Goal: Information Seeking & Learning: Learn about a topic

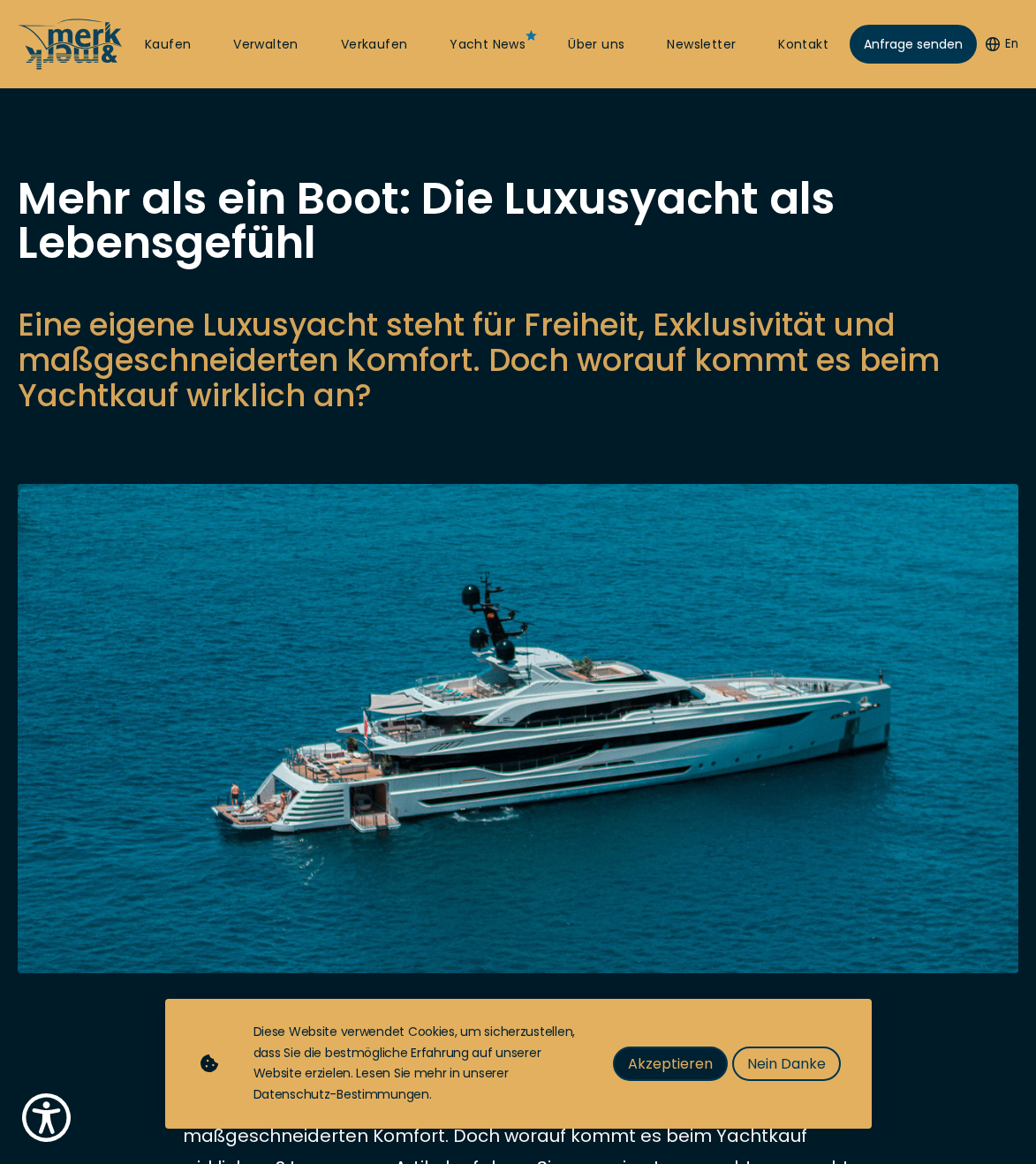
click at [632, 1072] on span "Akzeptieren" at bounding box center [670, 1064] width 85 height 22
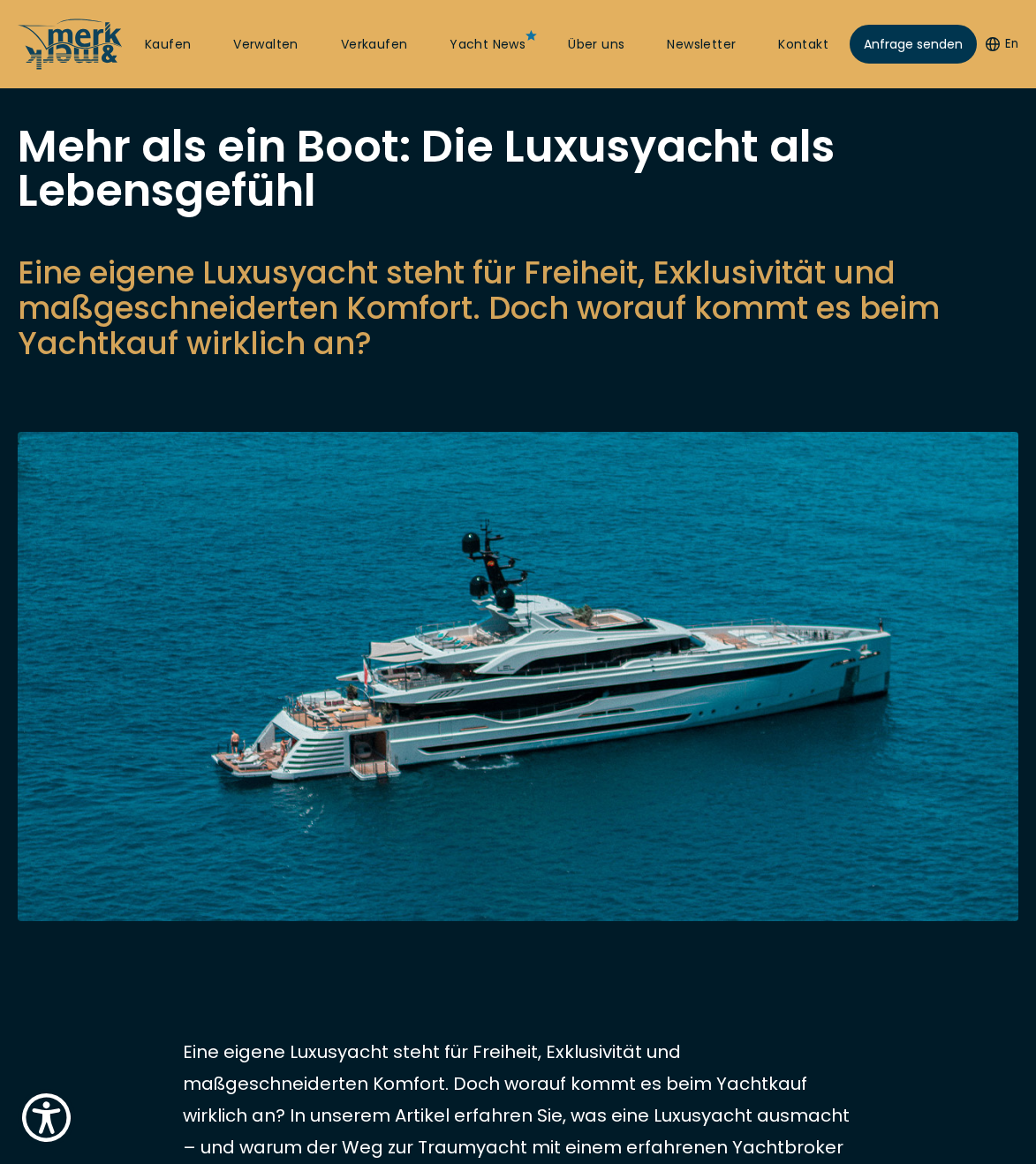
scroll to position [56, 0]
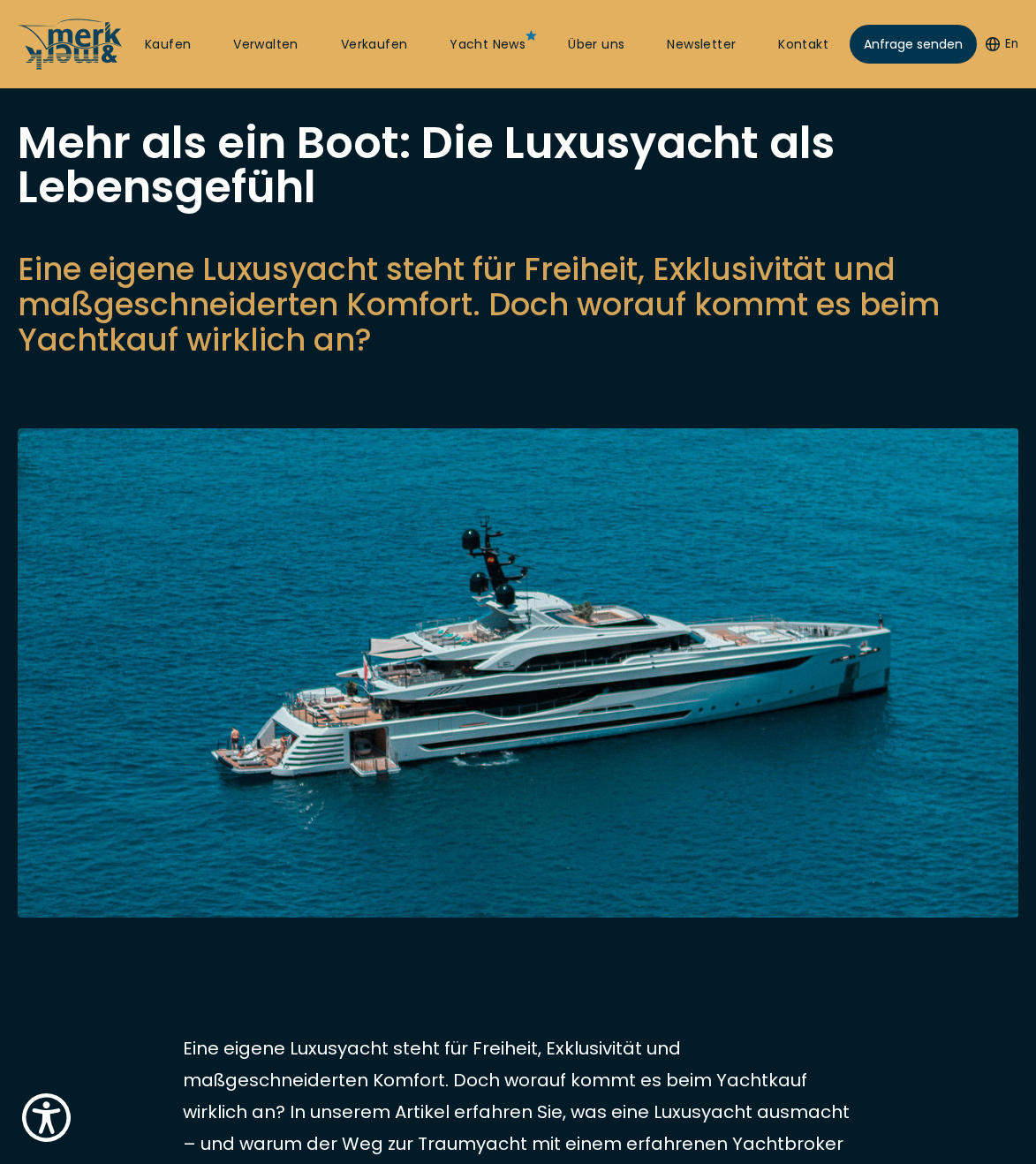
click at [678, 682] on img at bounding box center [517, 673] width 1000 height 489
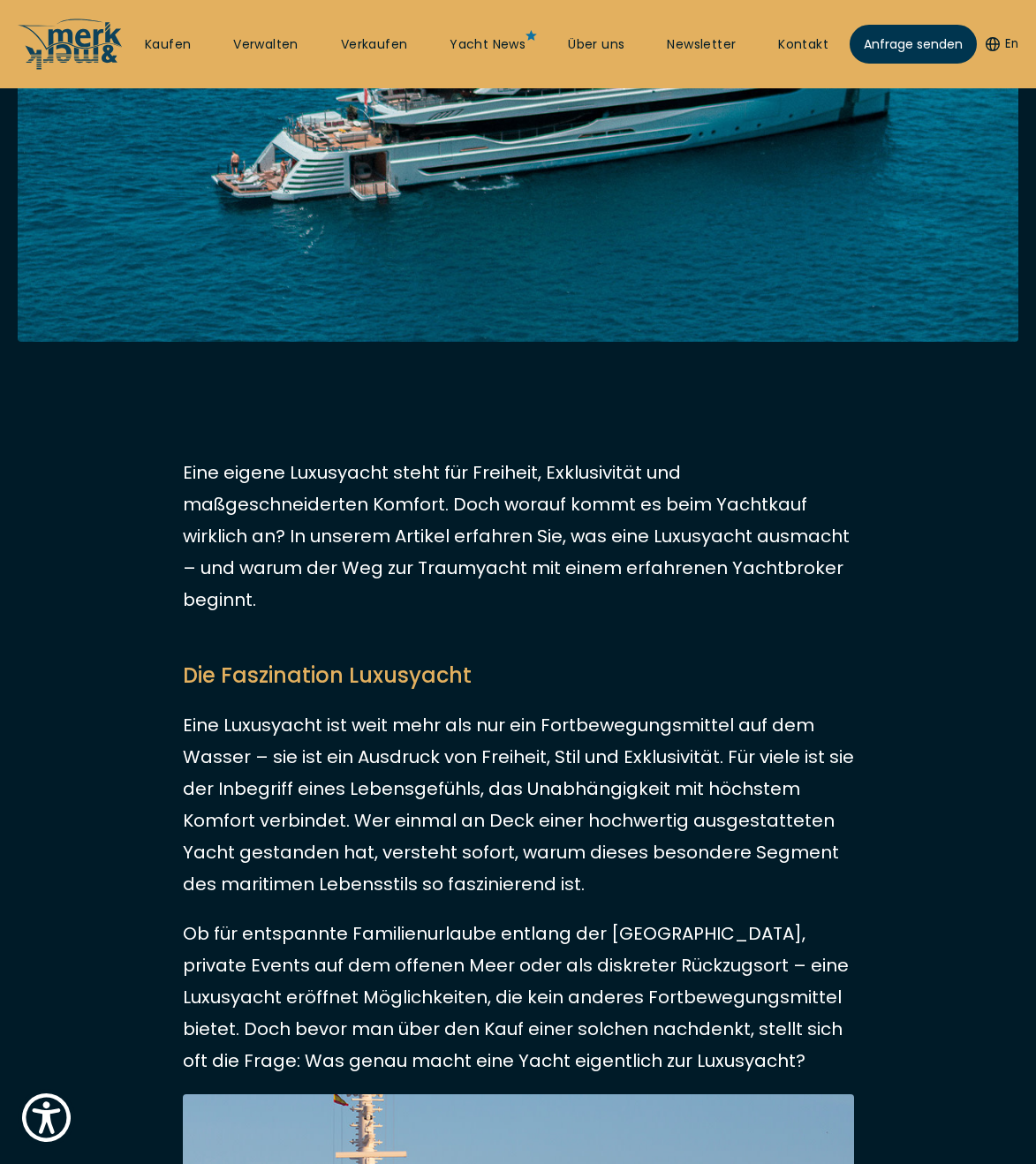
scroll to position [1107, 0]
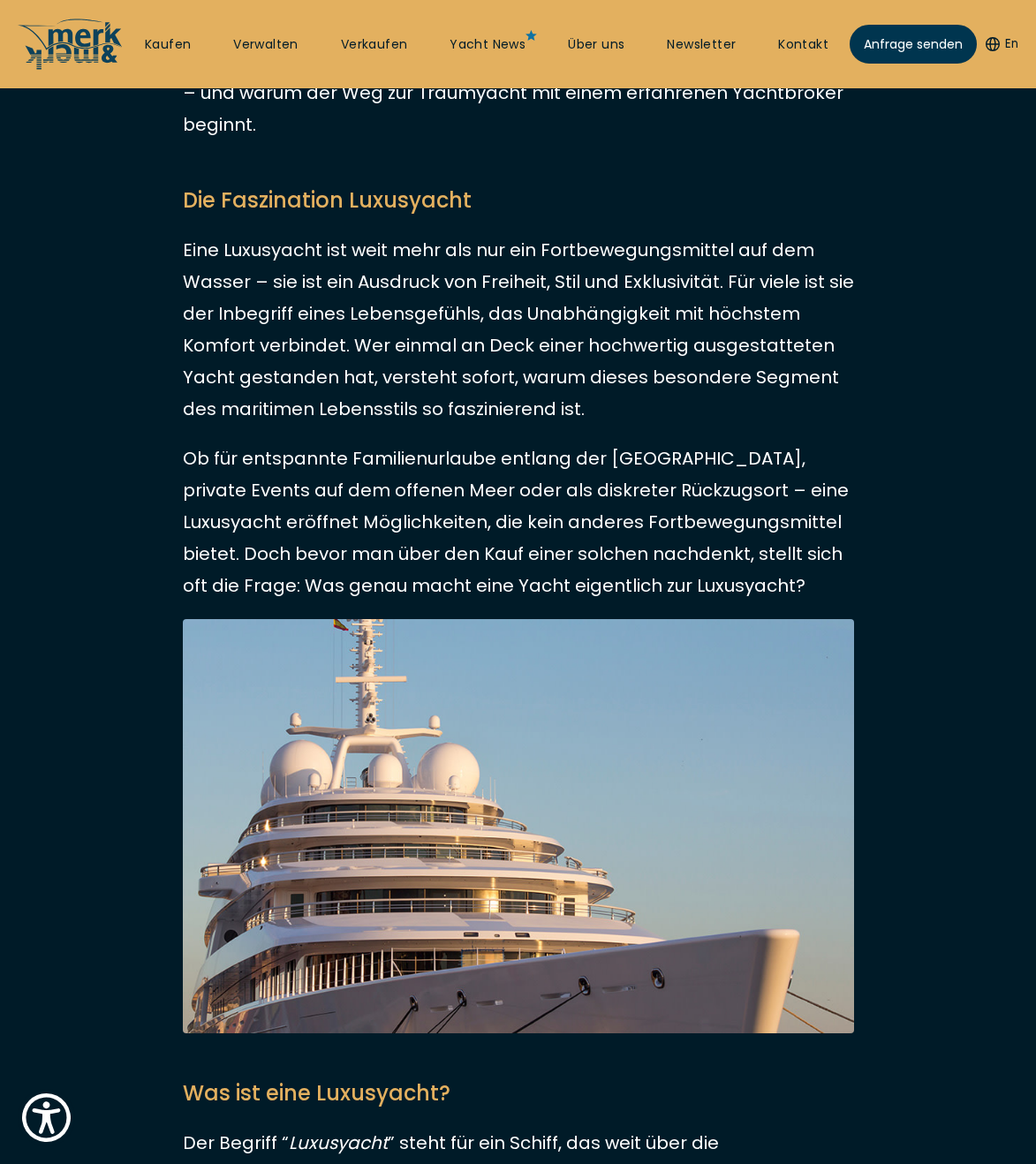
click at [346, 772] on img at bounding box center [518, 827] width 672 height 415
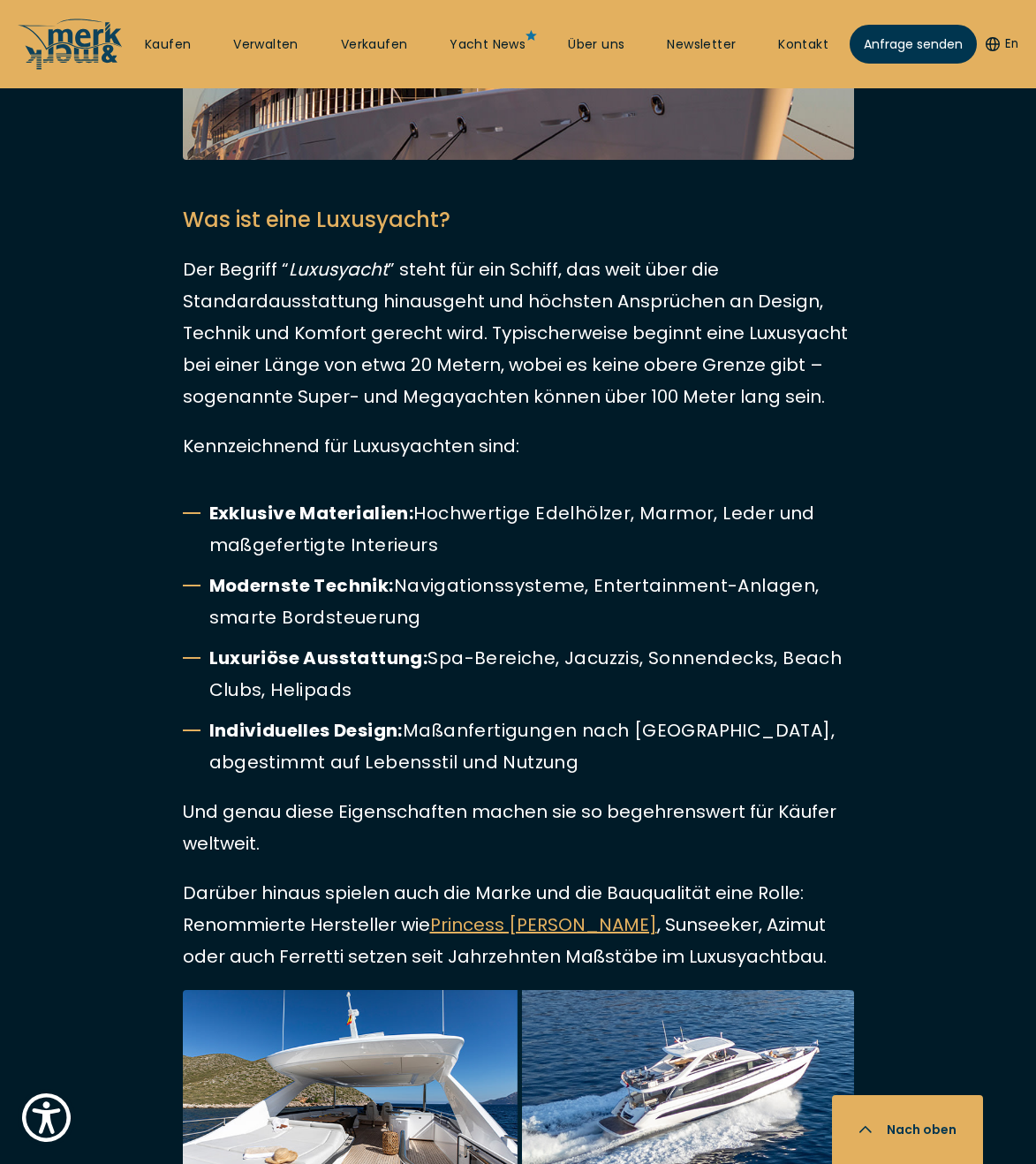
scroll to position [2494, 0]
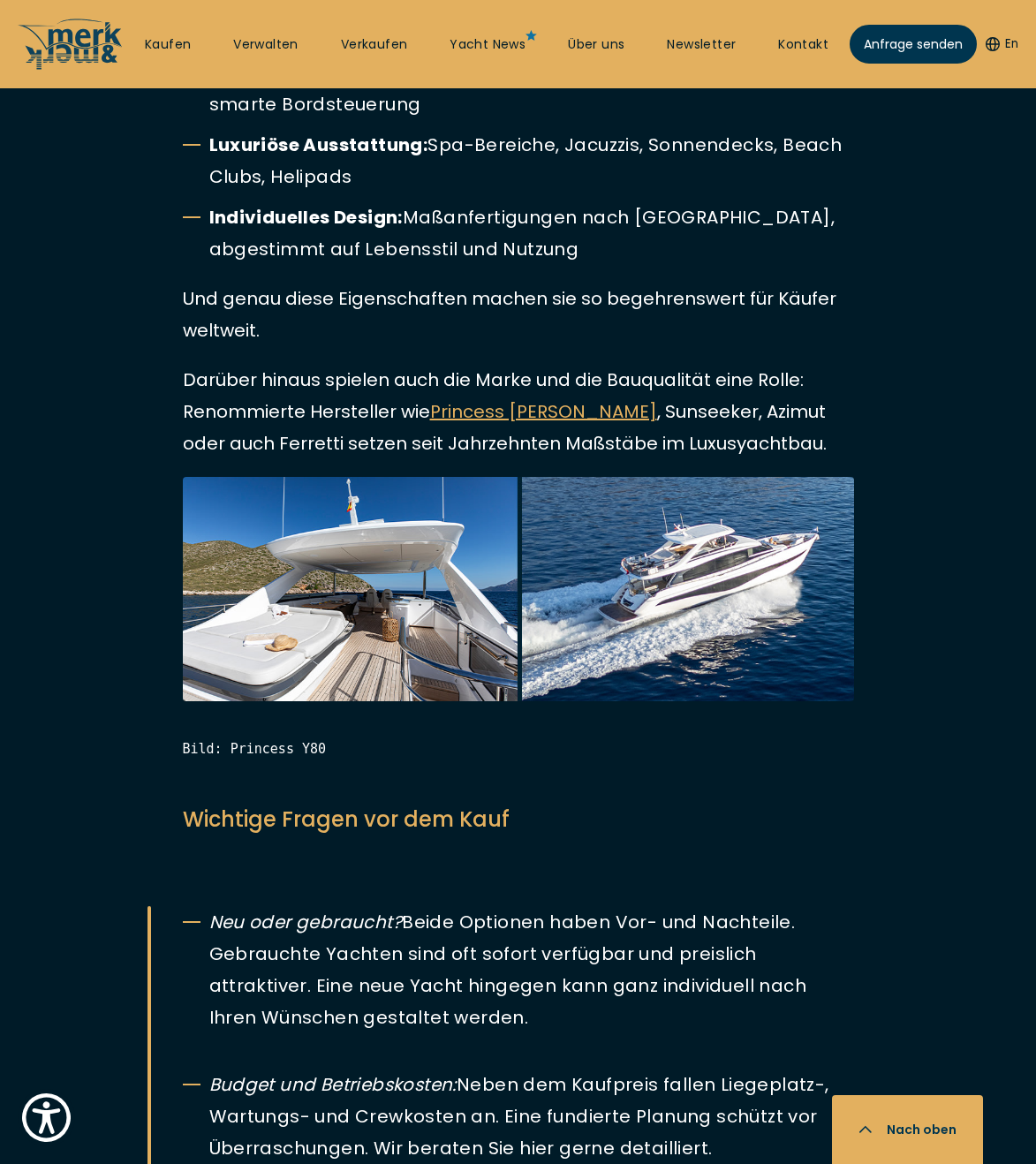
click at [330, 613] on img at bounding box center [518, 588] width 672 height 224
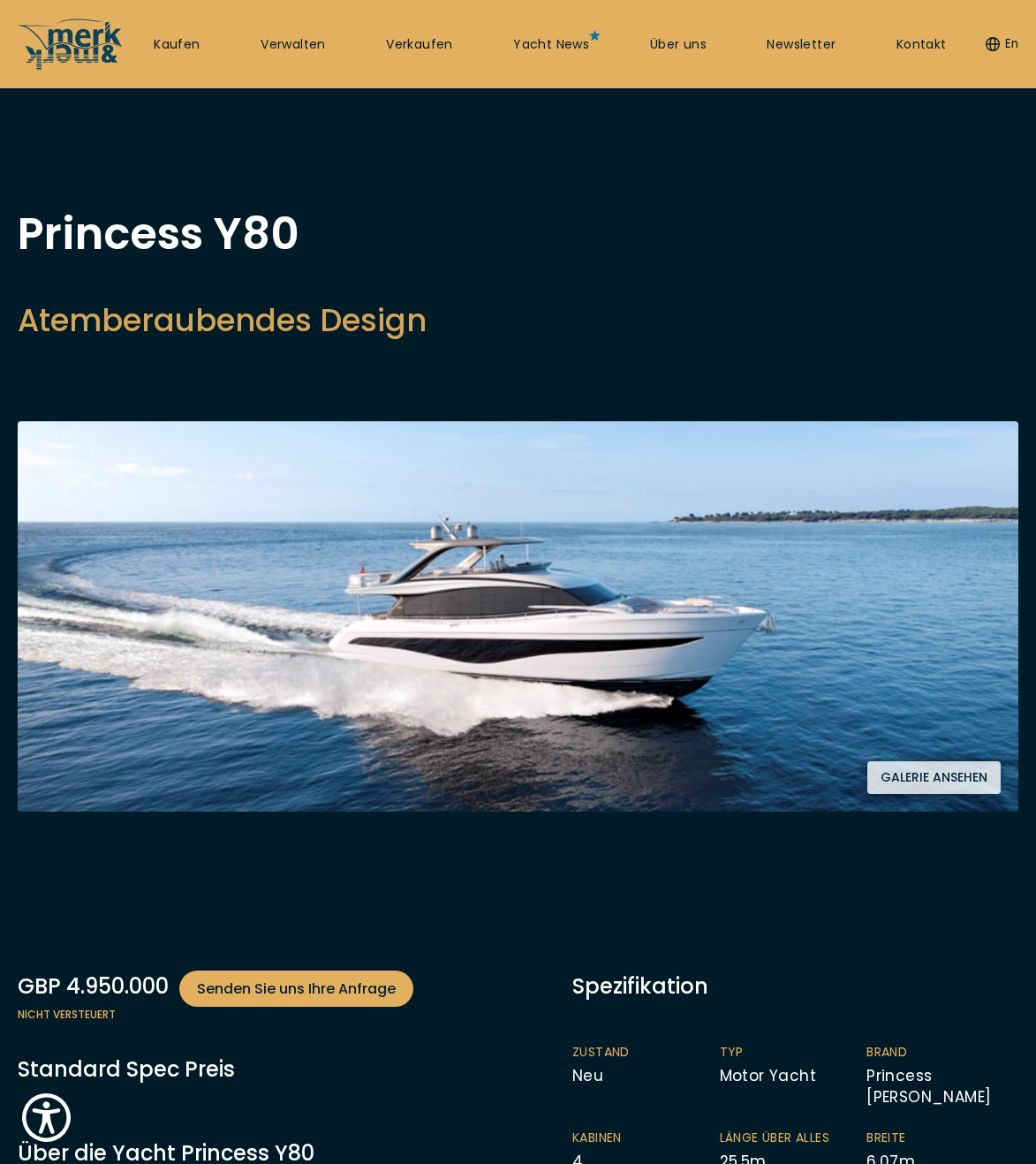
click at [899, 780] on button "Galerie ansehen" at bounding box center [934, 778] width 134 height 33
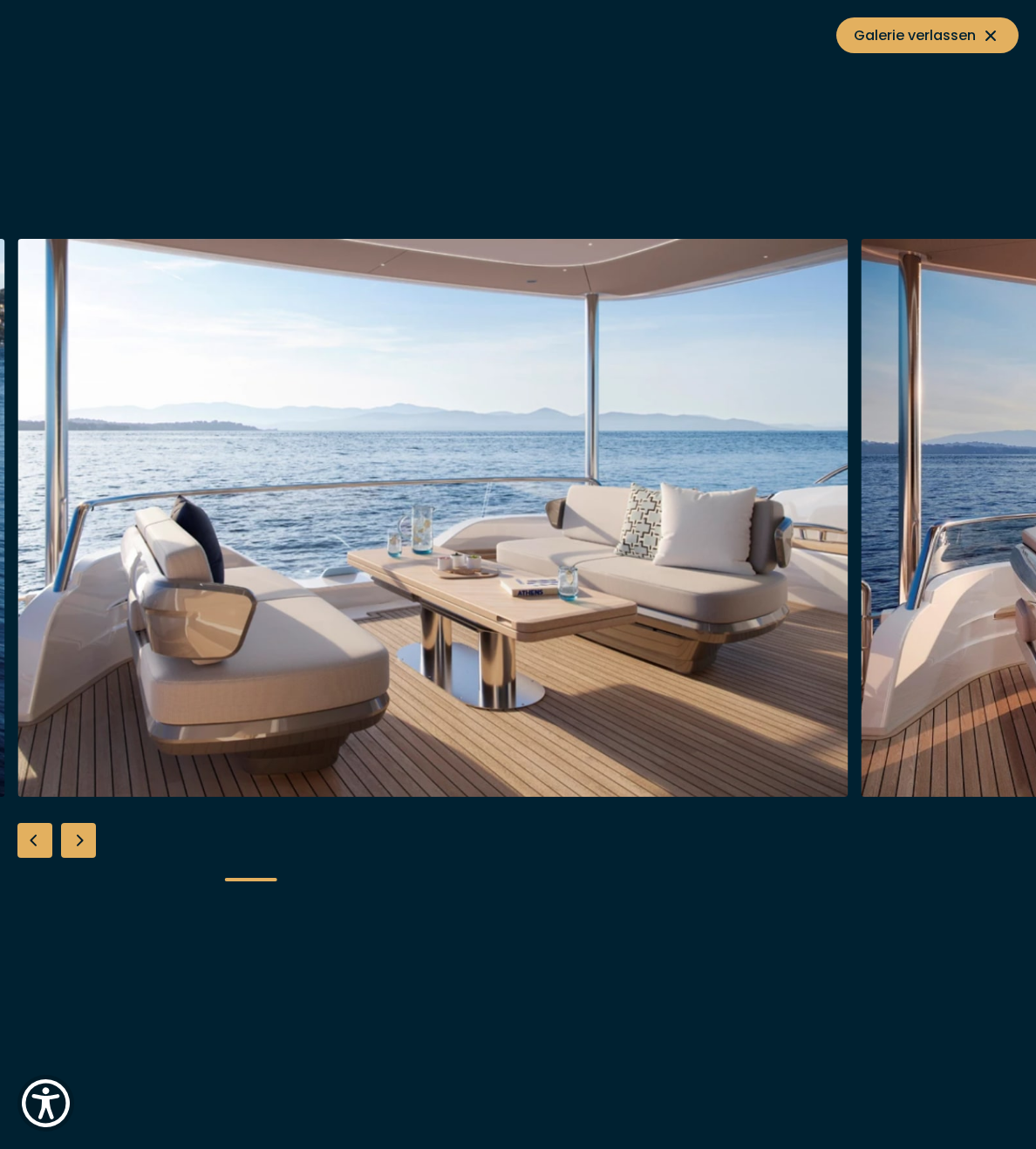
click at [725, 521] on img "button" at bounding box center [433, 518] width 831 height 558
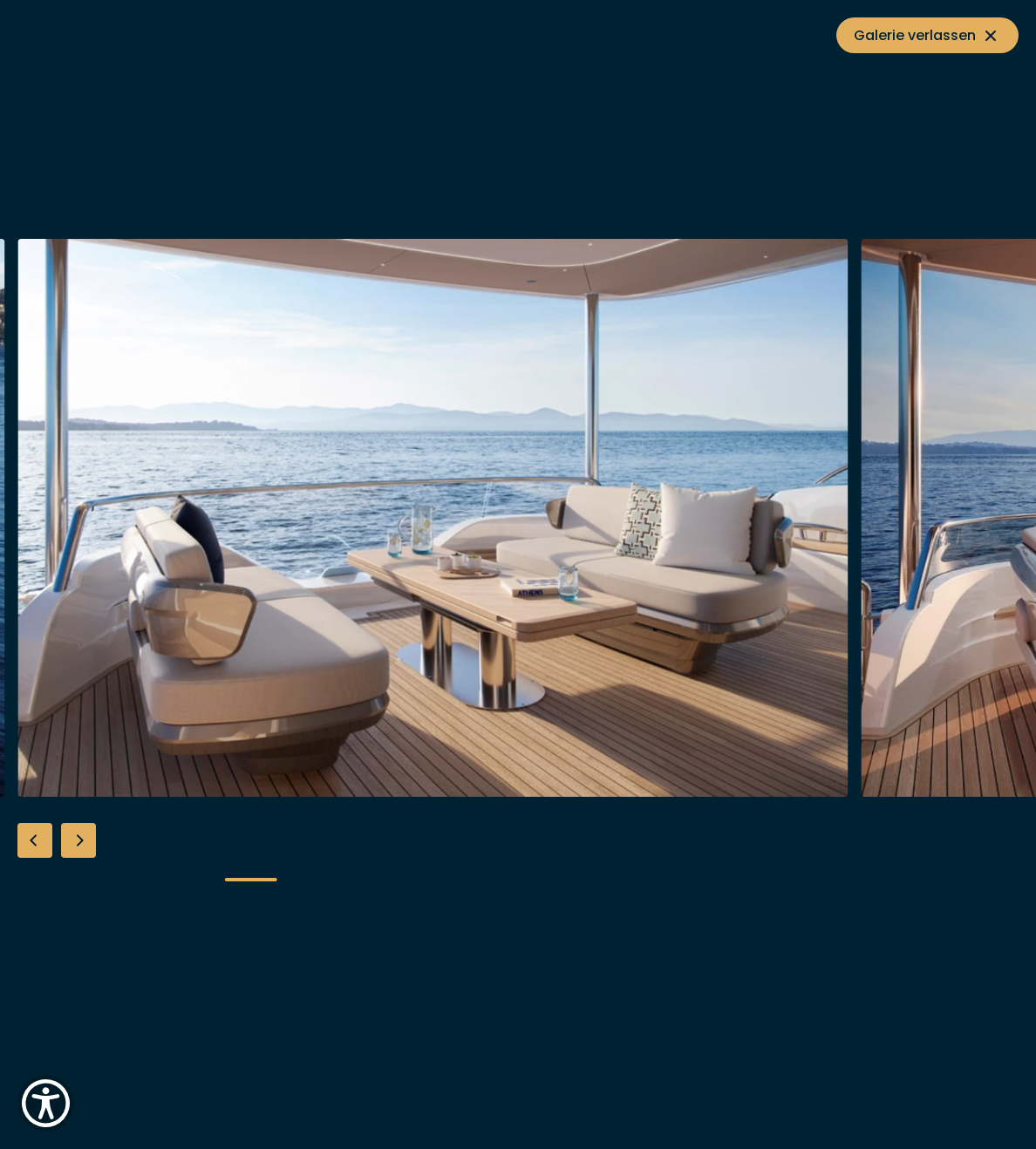
click at [73, 843] on div "Next slide" at bounding box center [78, 841] width 35 height 35
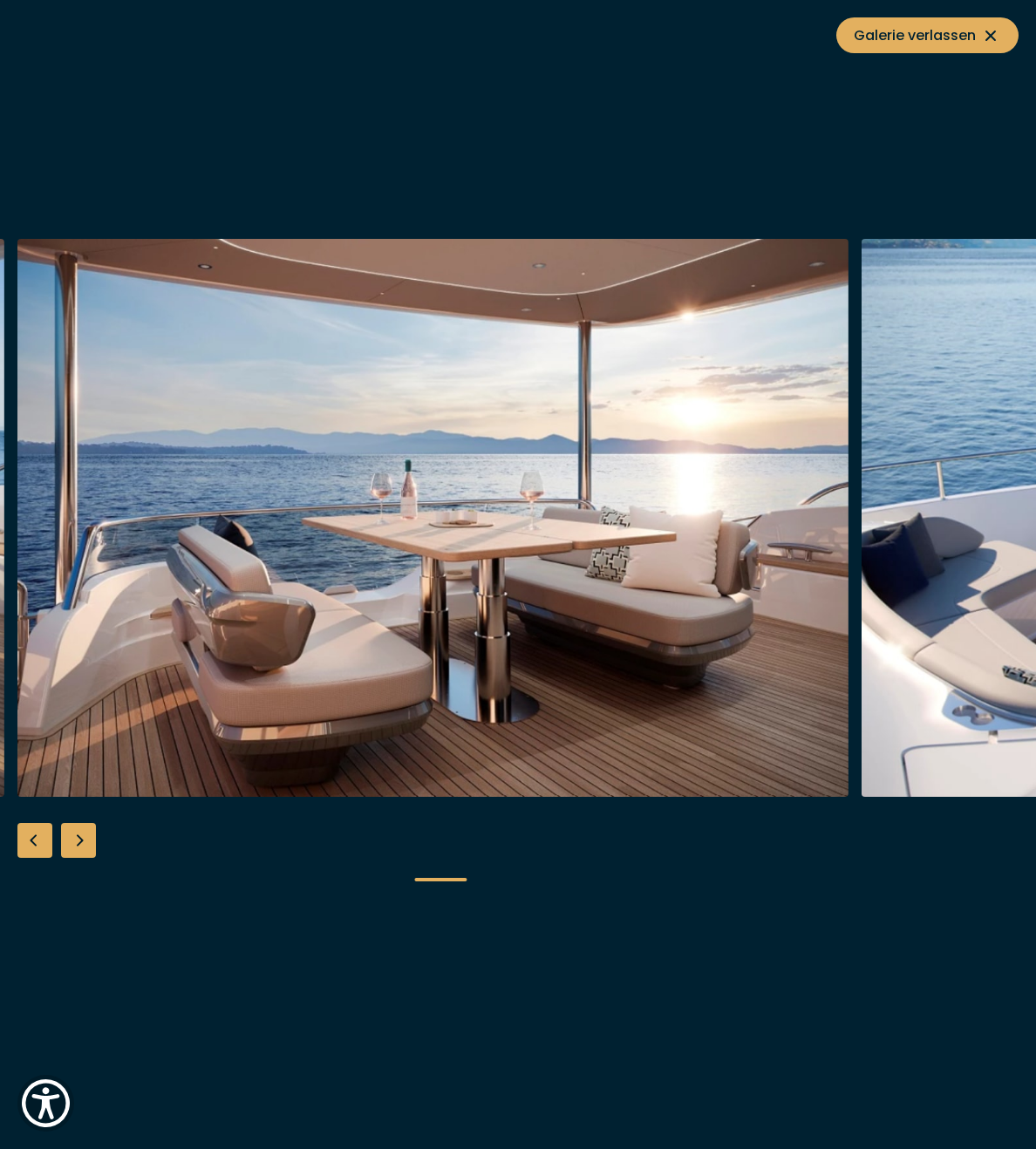
click at [73, 843] on div "Next slide" at bounding box center [78, 841] width 35 height 35
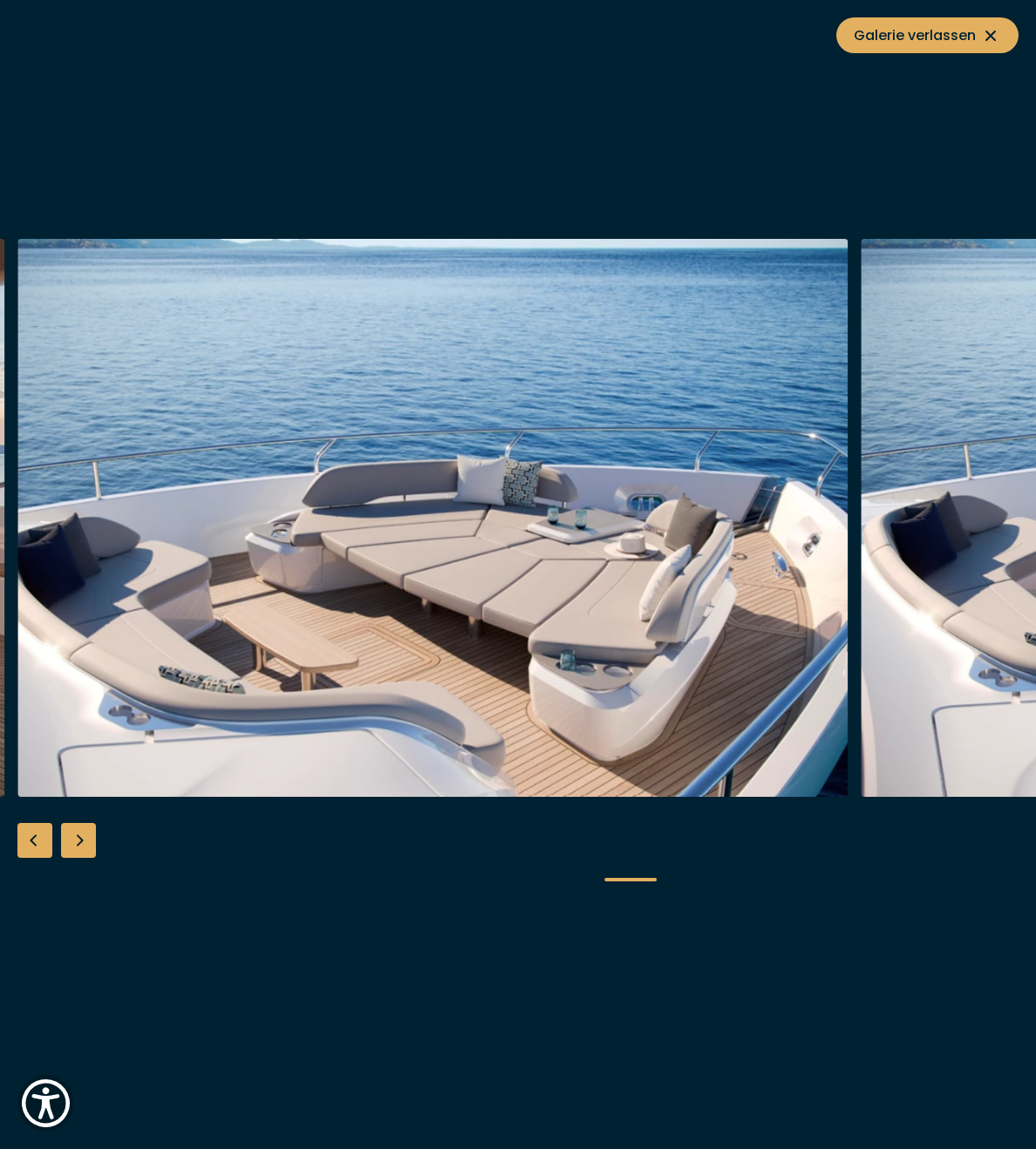
click at [73, 843] on div "Next slide" at bounding box center [78, 841] width 35 height 35
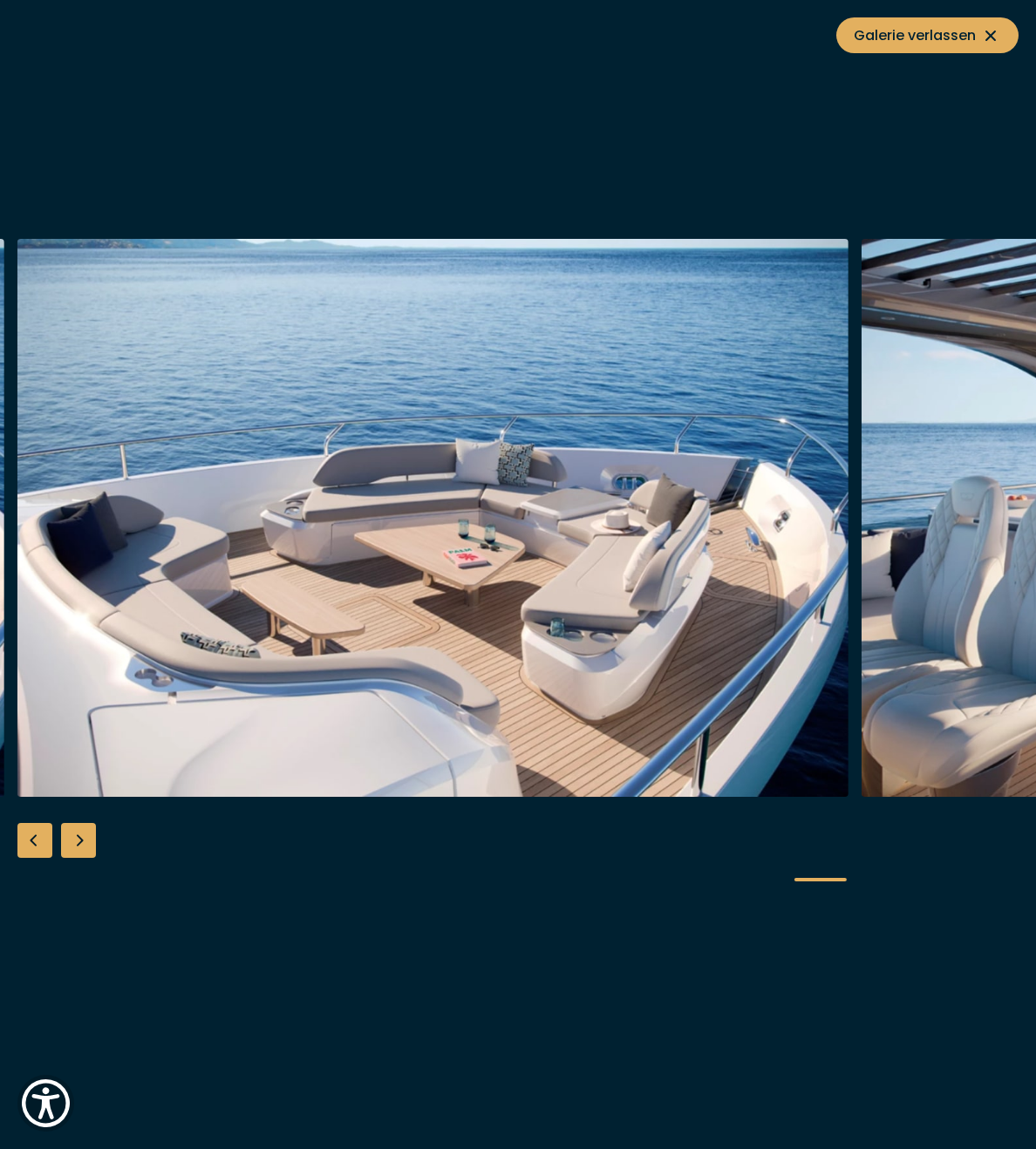
click at [73, 843] on div "Next slide" at bounding box center [78, 841] width 35 height 35
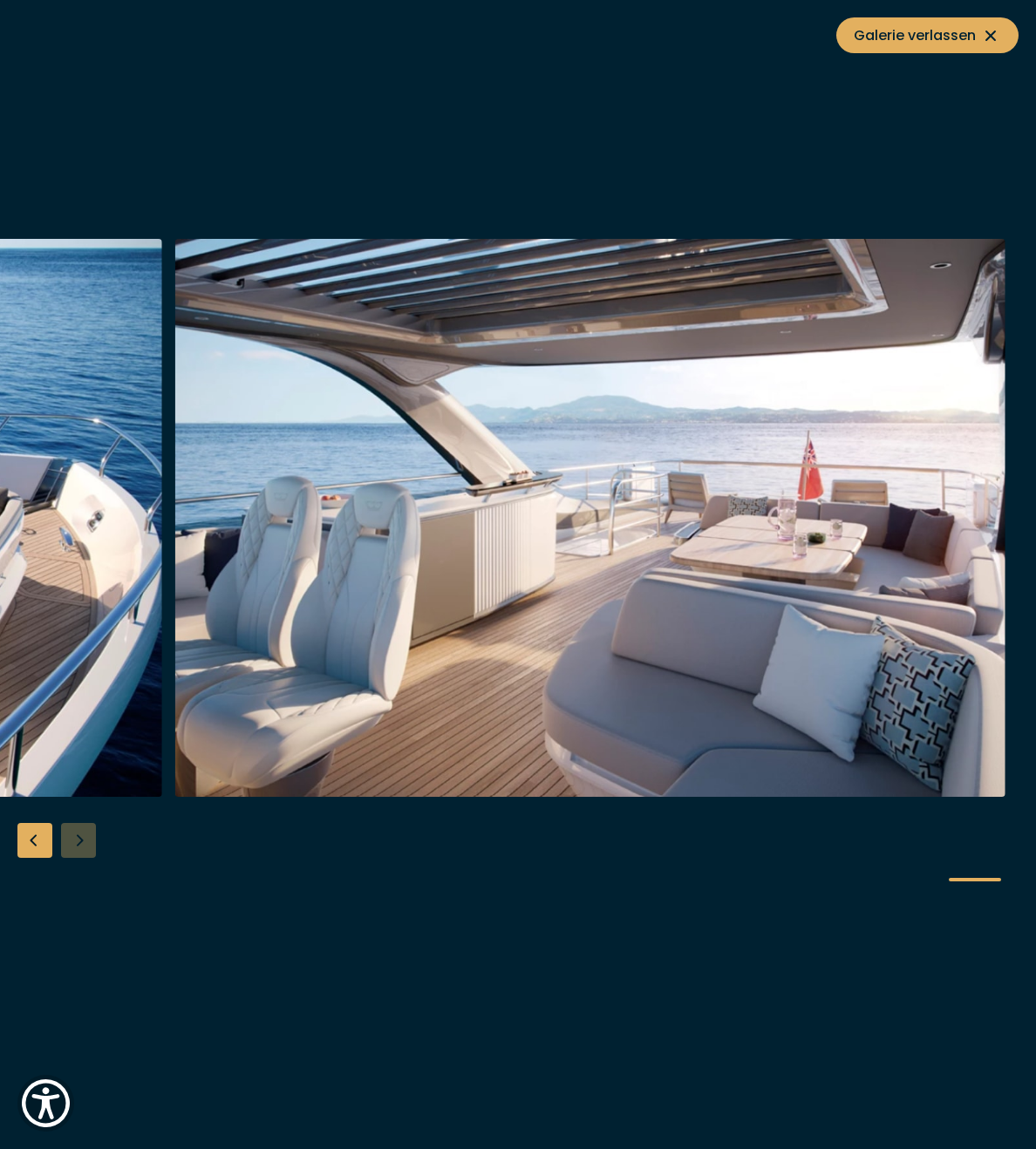
click at [73, 843] on div at bounding box center [518, 575] width 1036 height 672
click at [80, 841] on div at bounding box center [518, 575] width 1036 height 672
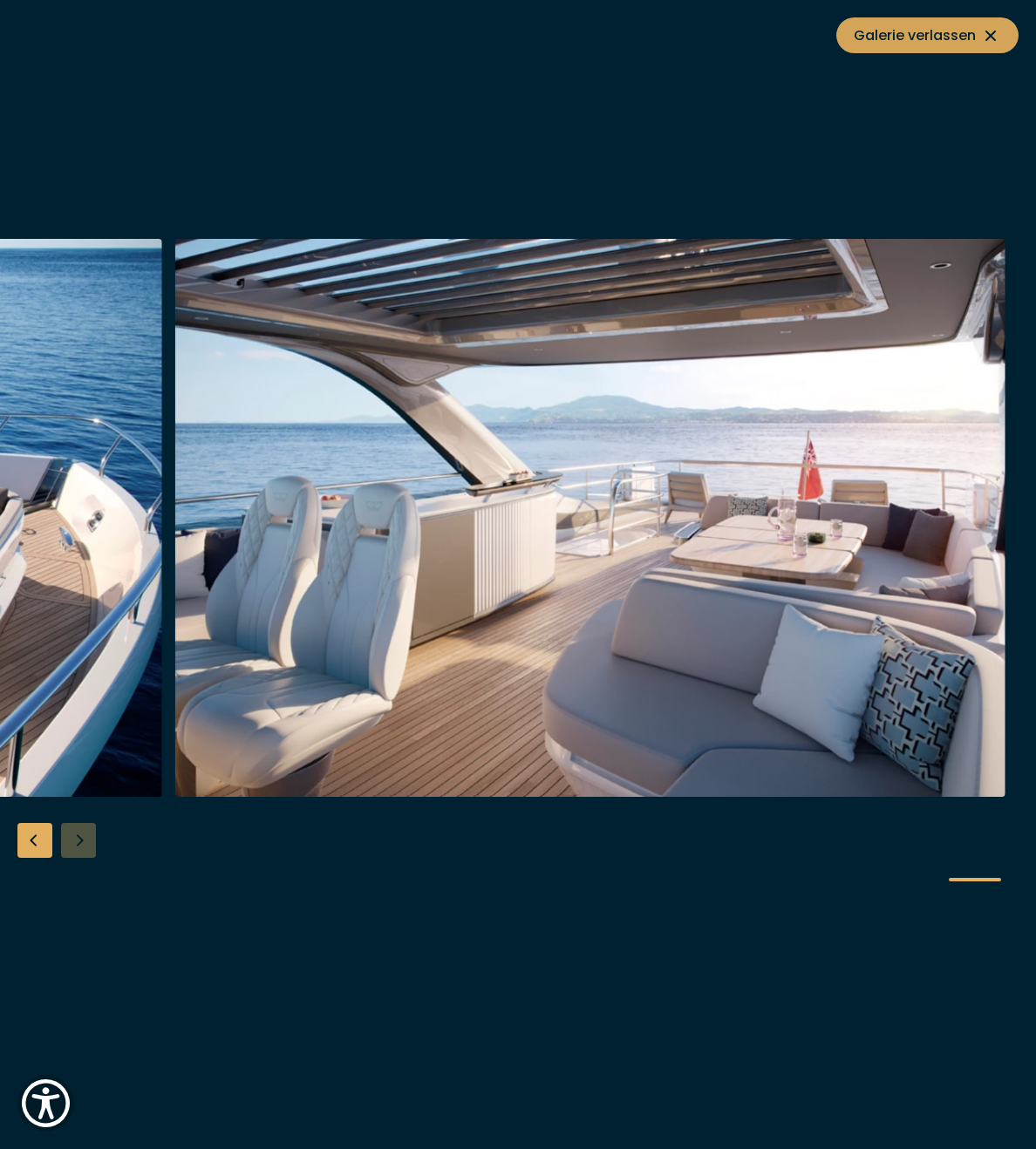
click at [889, 42] on span "Galerie verlassen" at bounding box center [927, 35] width 147 height 22
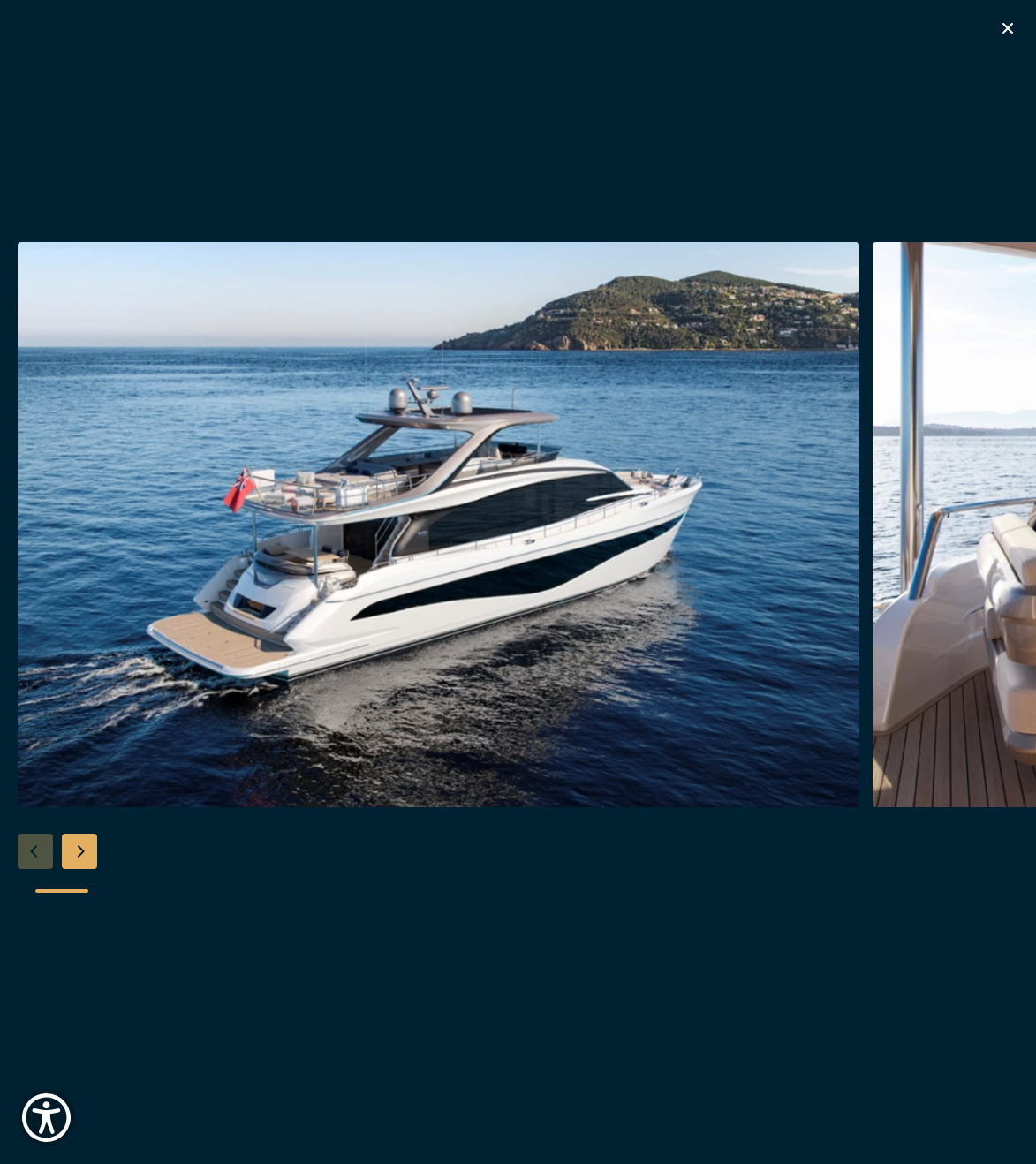
scroll to position [570, 0]
click at [81, 862] on div "Next slide" at bounding box center [79, 852] width 36 height 36
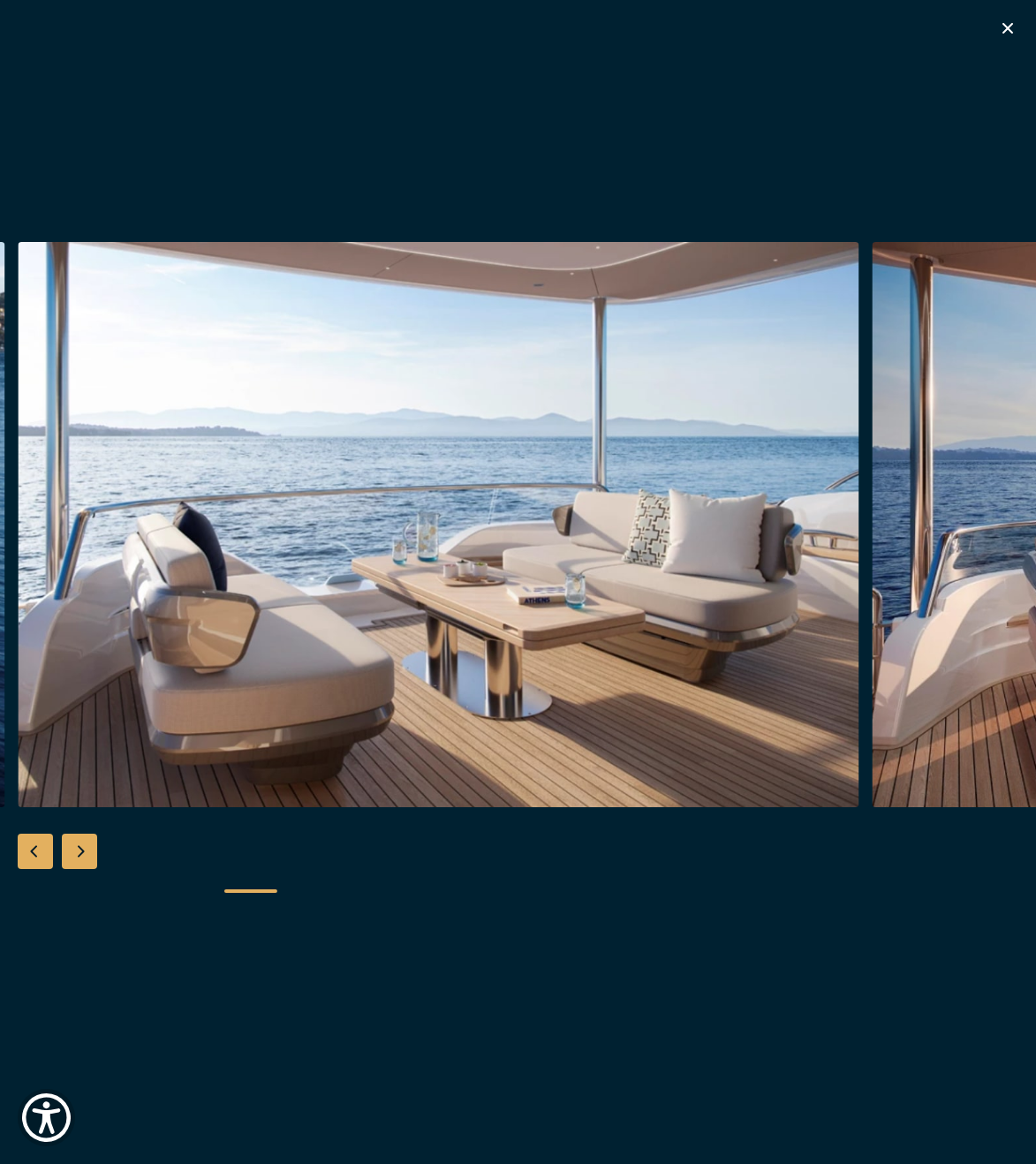
click at [79, 843] on div "Next slide" at bounding box center [79, 852] width 36 height 36
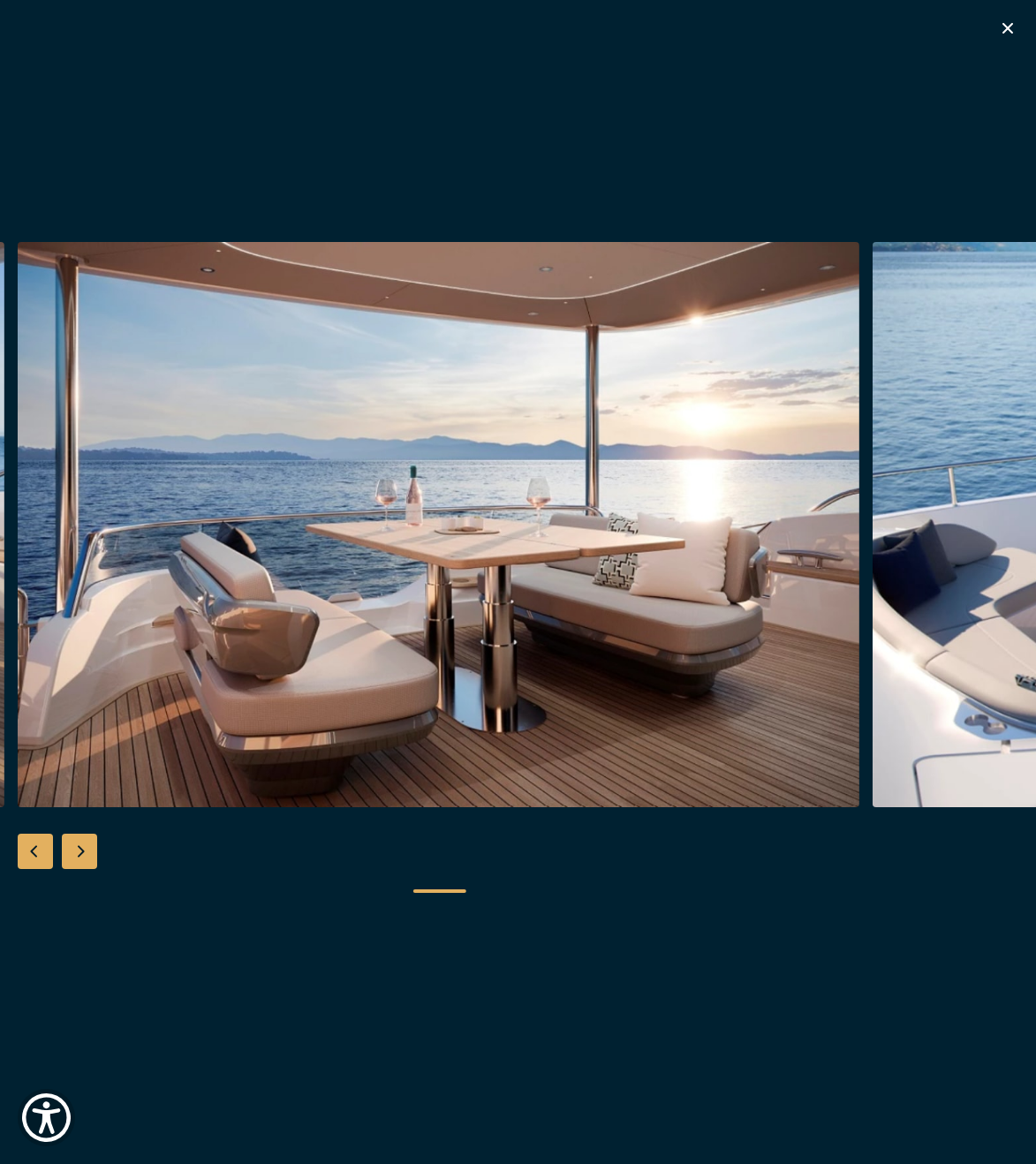
click at [79, 843] on div "Next slide" at bounding box center [79, 852] width 36 height 36
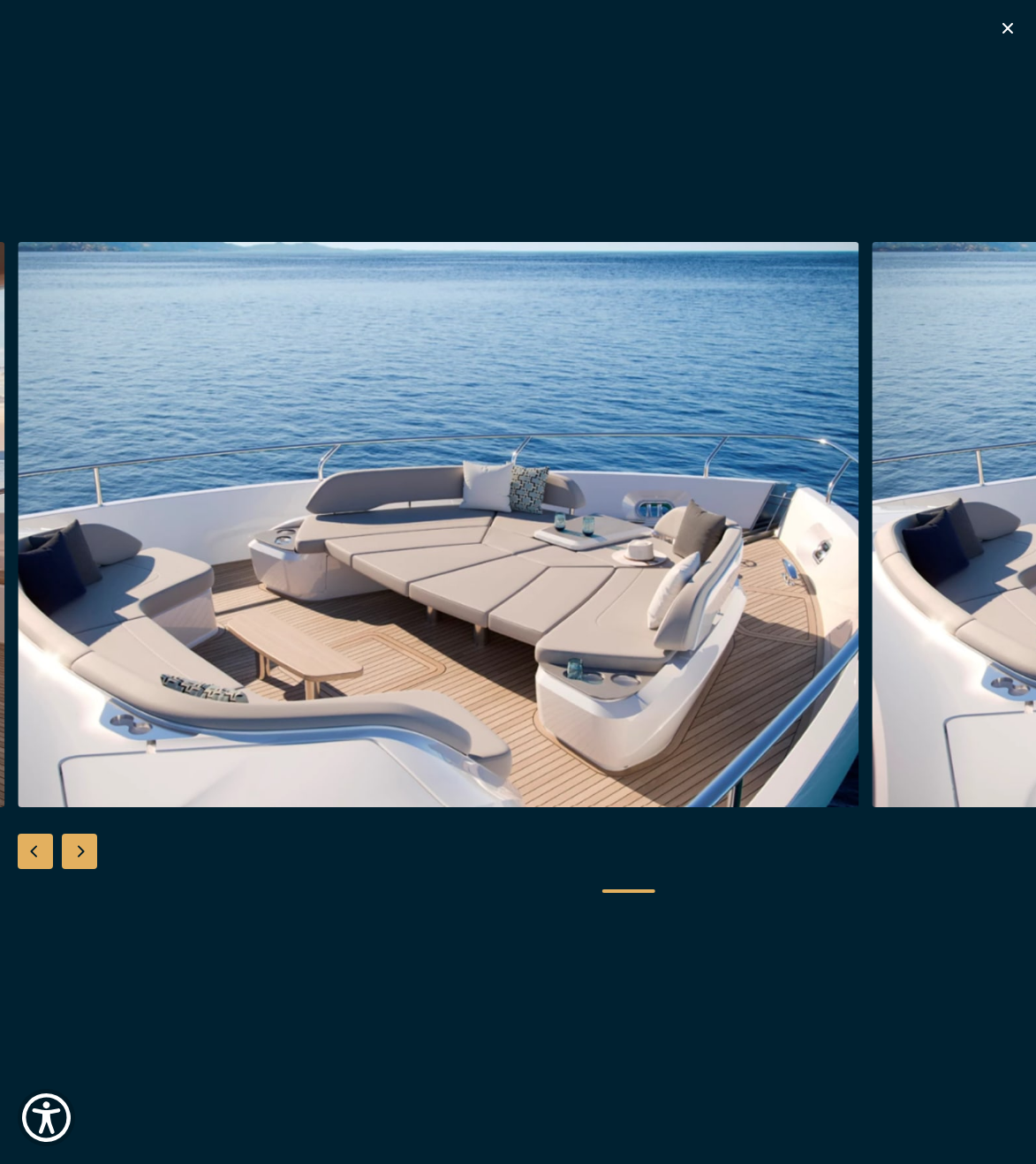
click at [79, 843] on div "Next slide" at bounding box center [79, 852] width 36 height 36
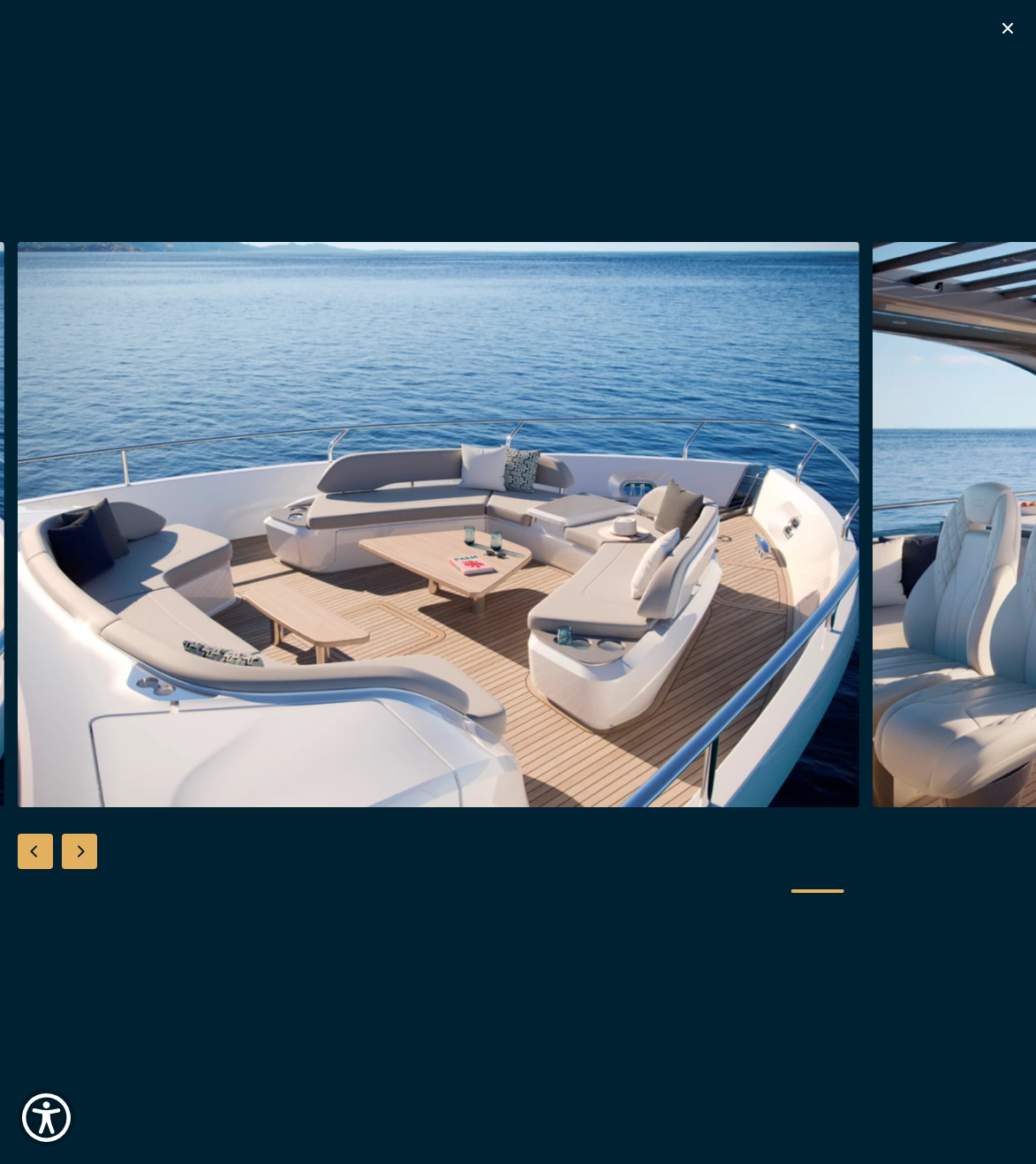
click at [79, 843] on div "Next slide" at bounding box center [79, 852] width 36 height 36
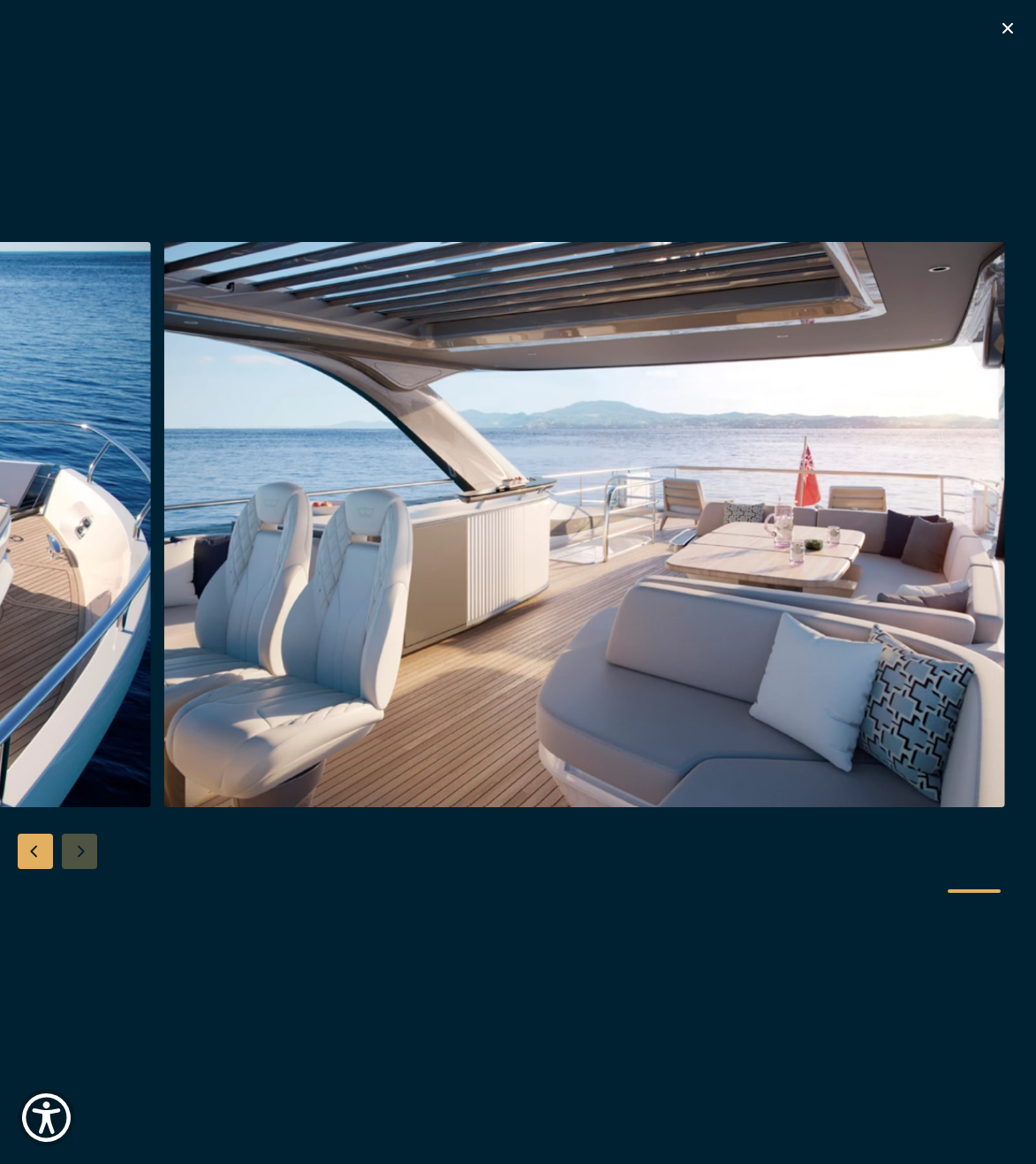
scroll to position [604, 0]
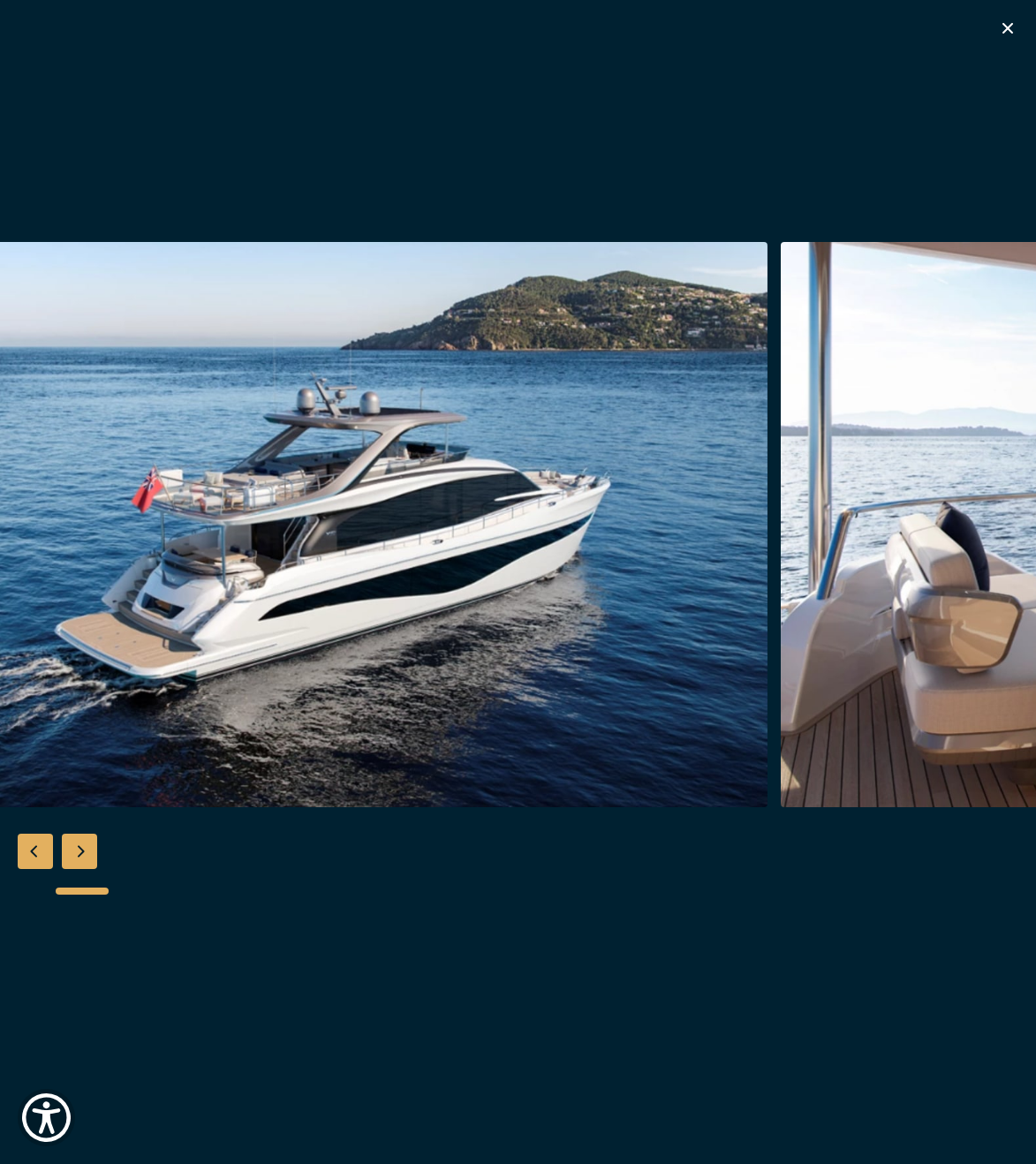
click at [82, 879] on div at bounding box center [518, 891] width 966 height 44
click at [82, 854] on div "Next slide" at bounding box center [79, 852] width 36 height 36
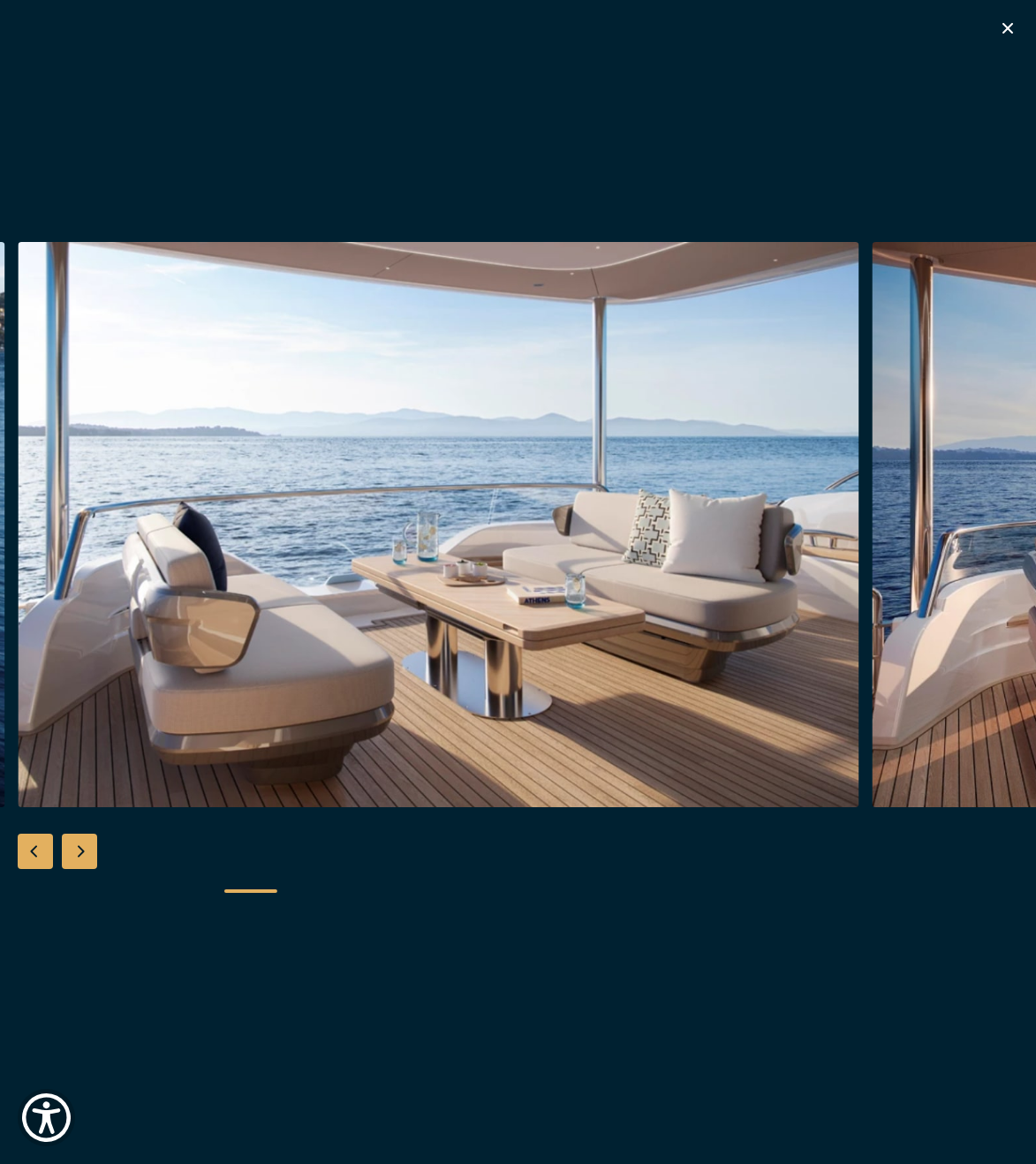
click at [82, 854] on div "Next slide" at bounding box center [79, 852] width 36 height 36
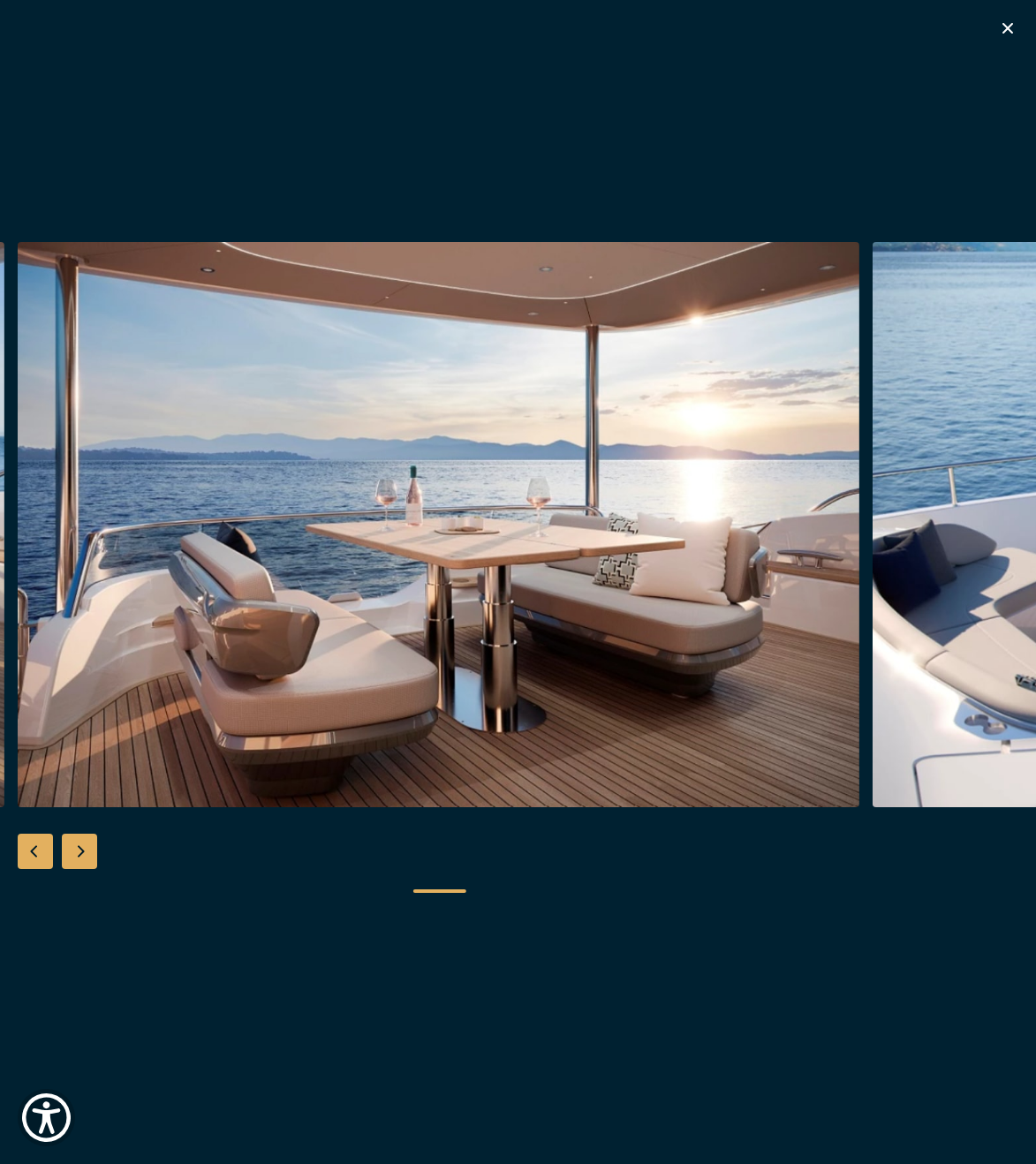
click at [82, 854] on div "Next slide" at bounding box center [79, 852] width 36 height 36
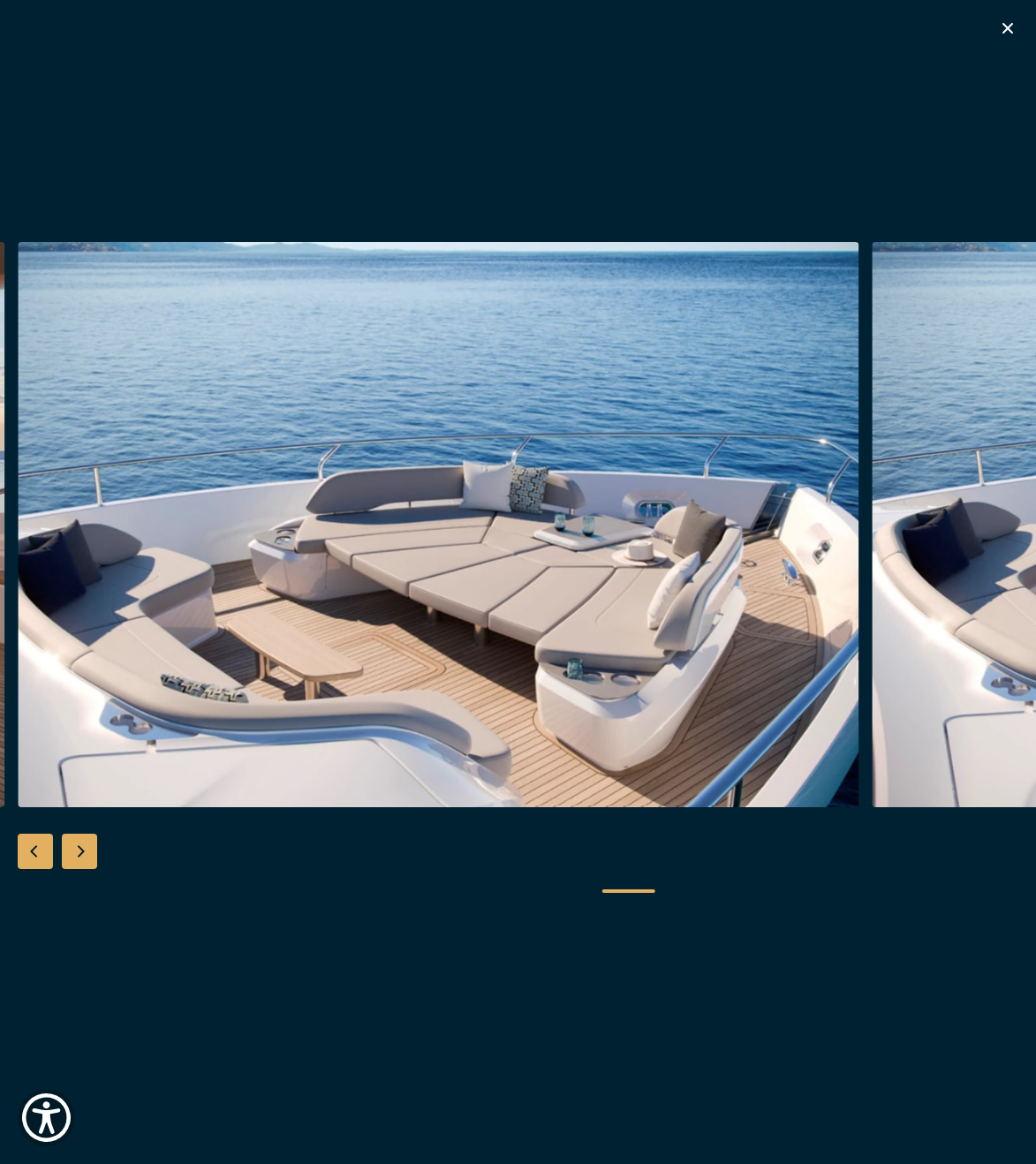
click at [82, 854] on div "Next slide" at bounding box center [79, 852] width 36 height 36
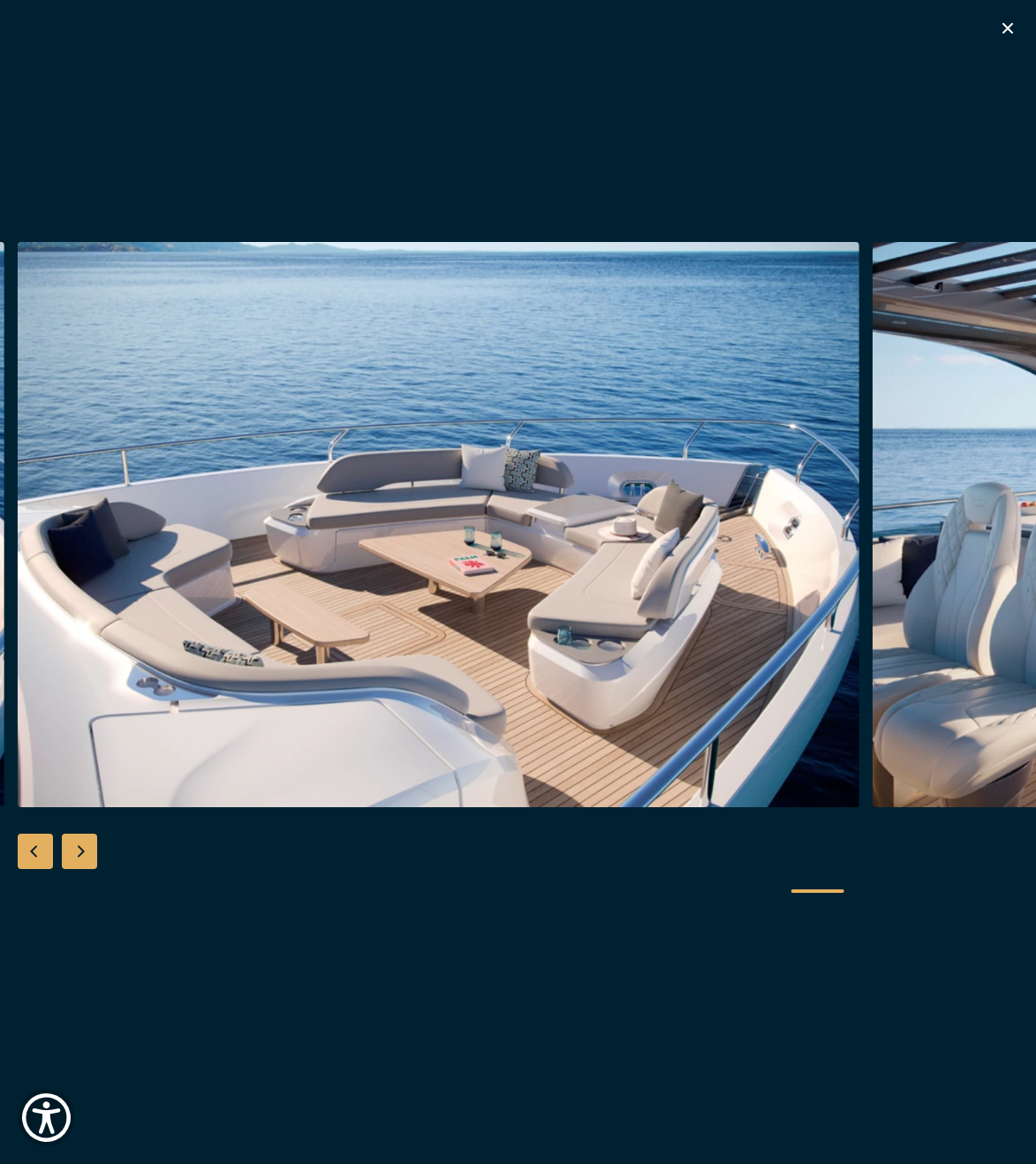
click at [82, 854] on div "Next slide" at bounding box center [79, 852] width 36 height 36
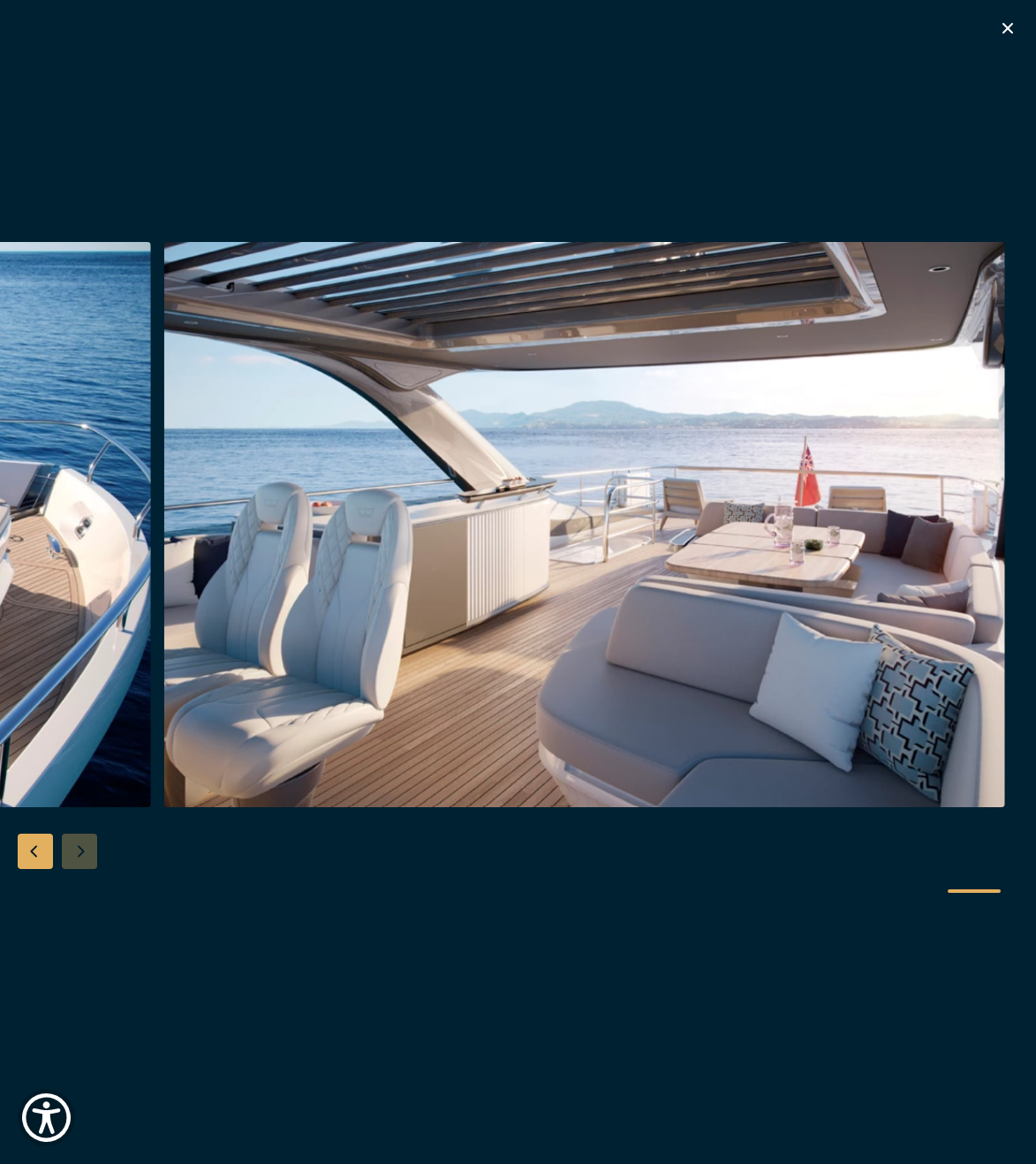
scroll to position [652, 0]
click at [82, 854] on div at bounding box center [518, 582] width 1036 height 681
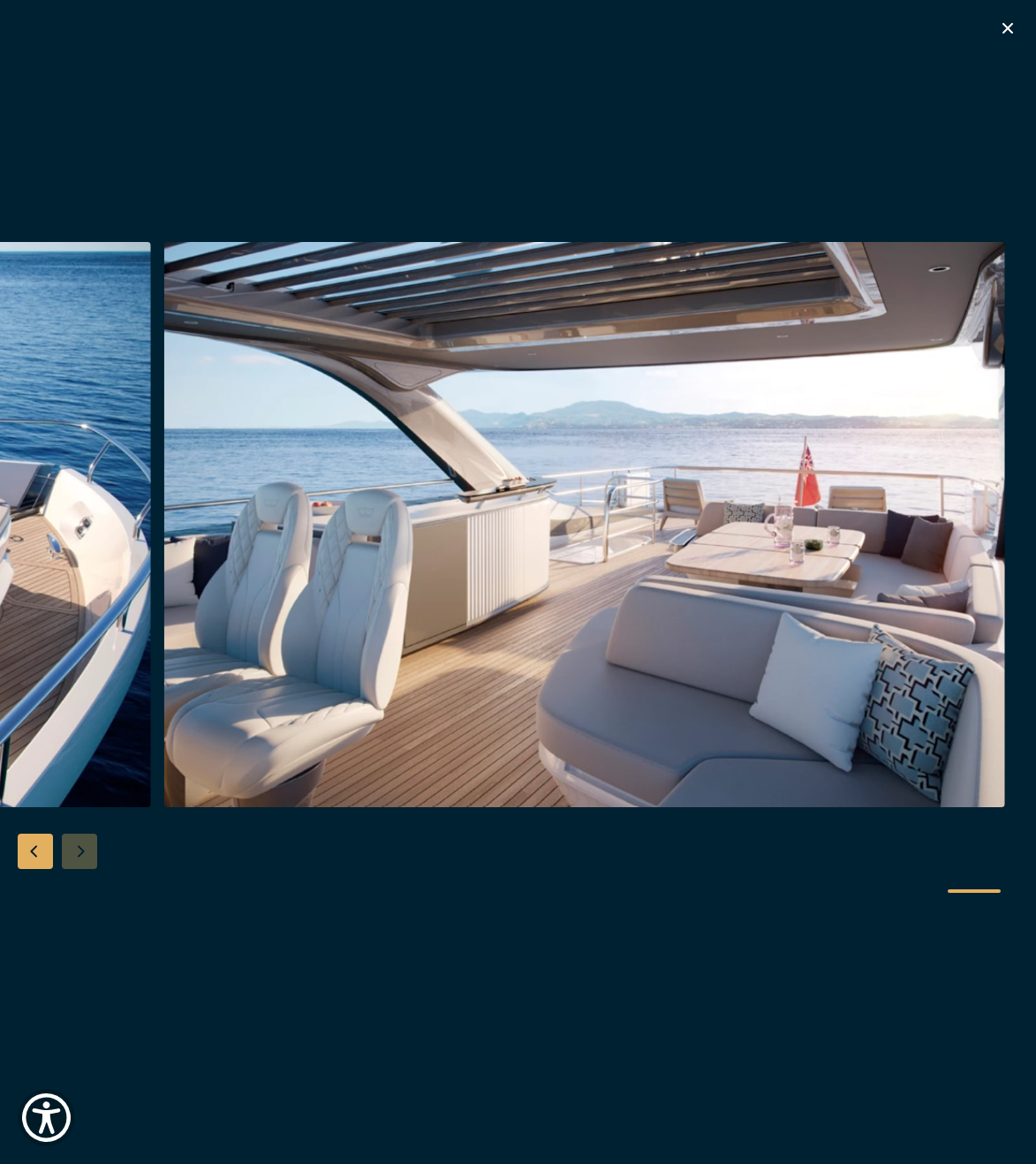
click at [82, 854] on div at bounding box center [518, 582] width 1036 height 681
click at [1012, 31] on icon "button" at bounding box center [1008, 28] width 21 height 21
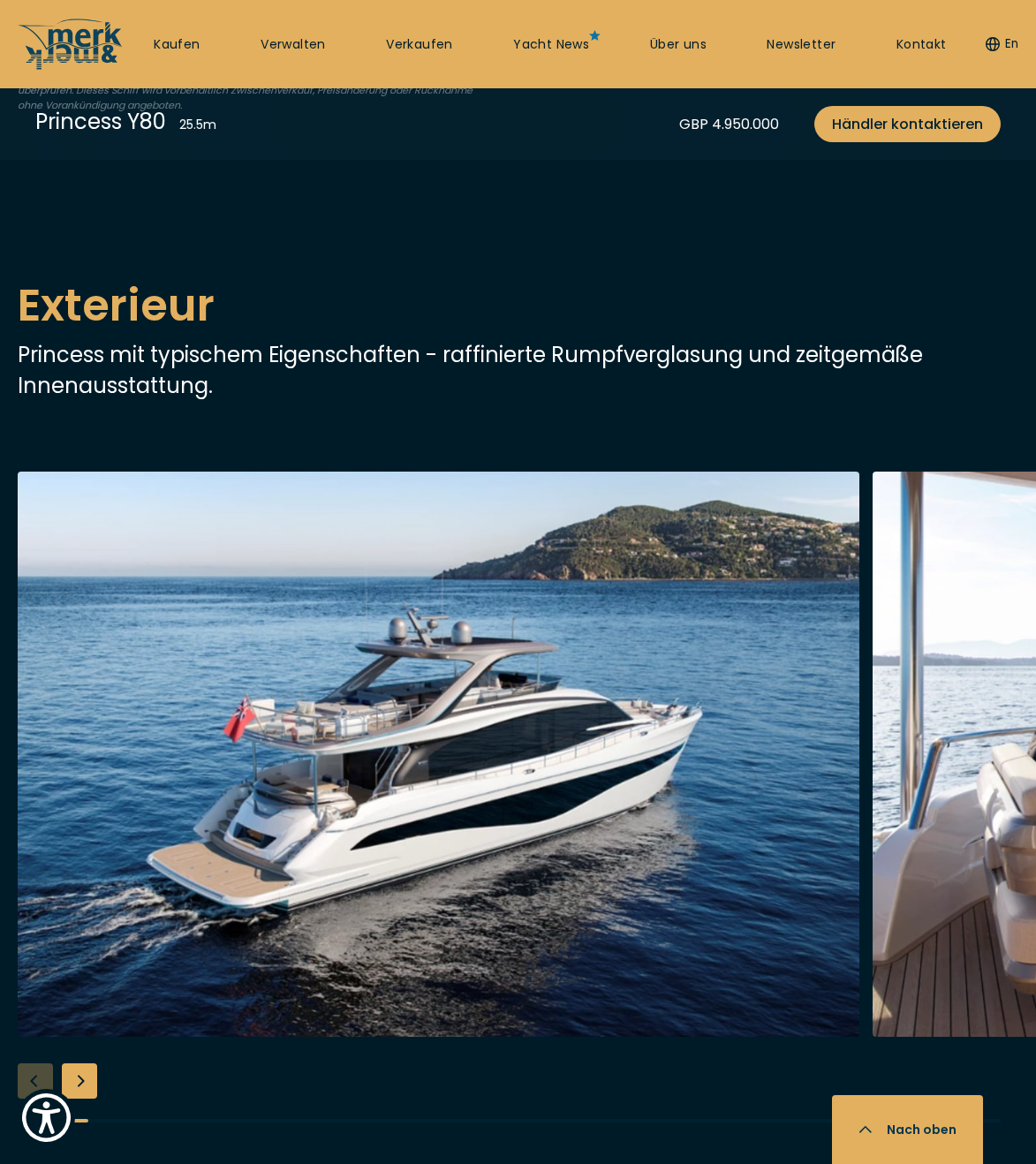
scroll to position [1772, 0]
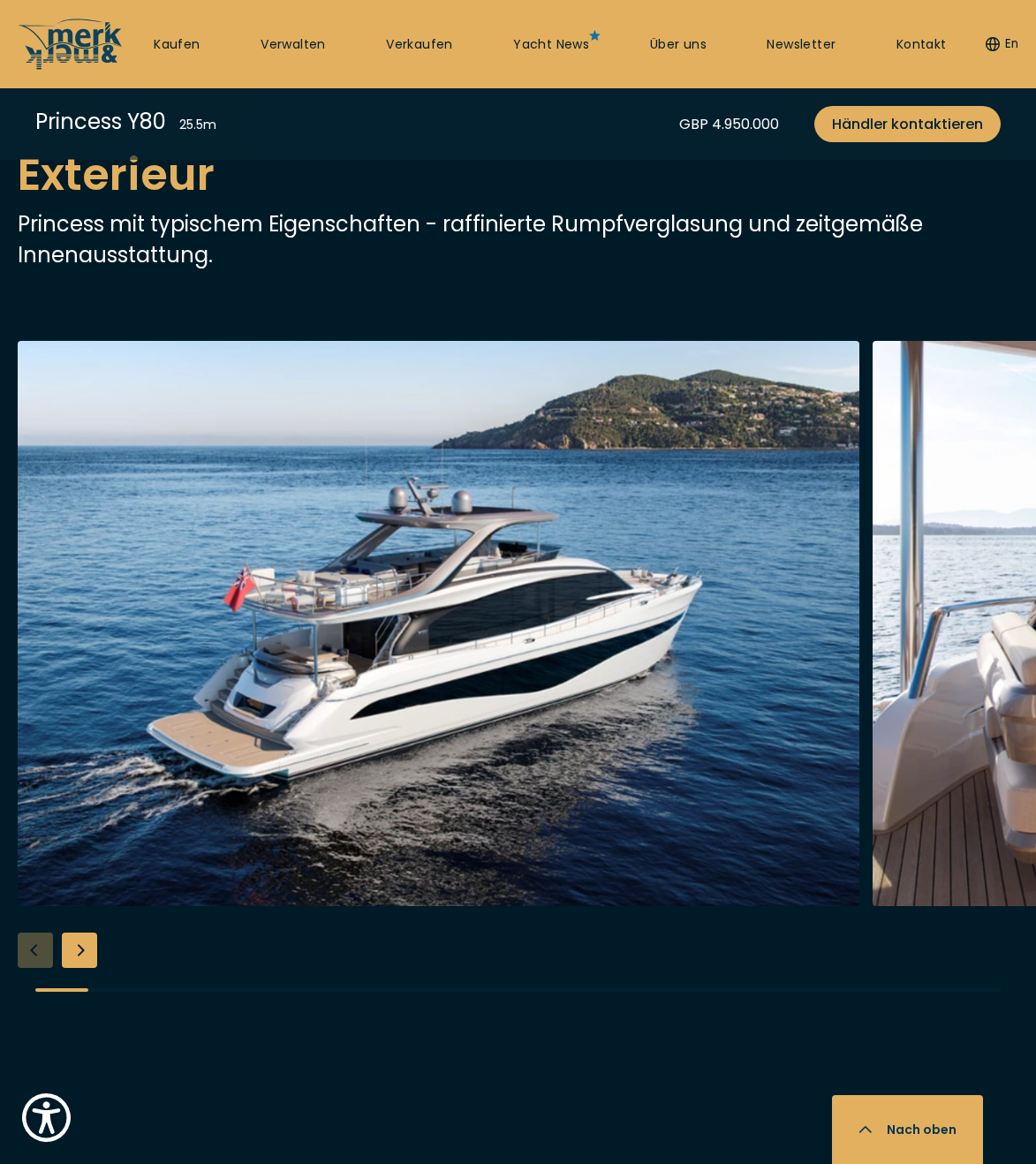
click at [345, 820] on img "button" at bounding box center [438, 624] width 842 height 565
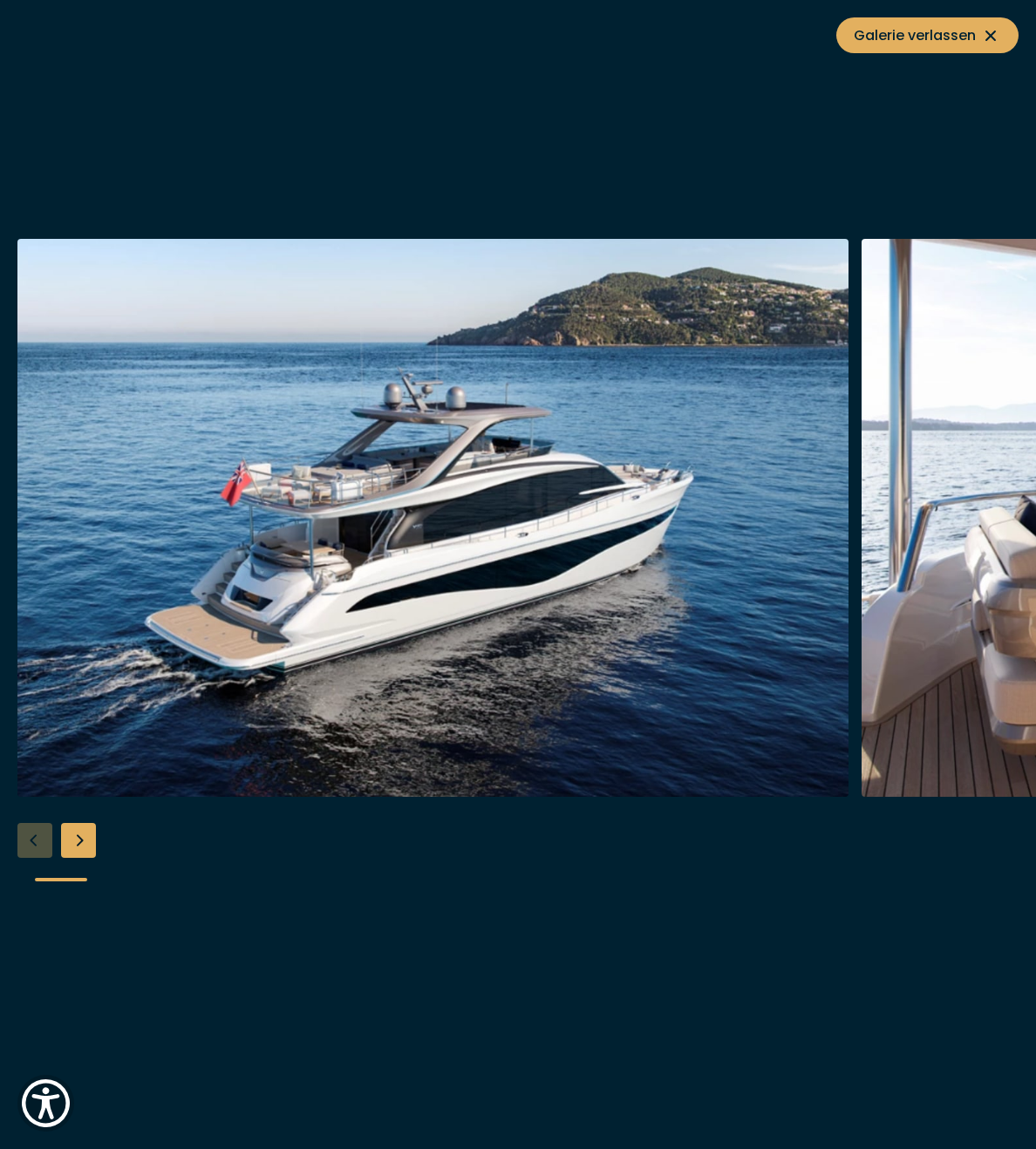
click at [340, 695] on img "button" at bounding box center [433, 518] width 831 height 558
click at [794, 510] on img "button" at bounding box center [433, 518] width 831 height 558
click at [991, 37] on icon at bounding box center [990, 35] width 10 height 10
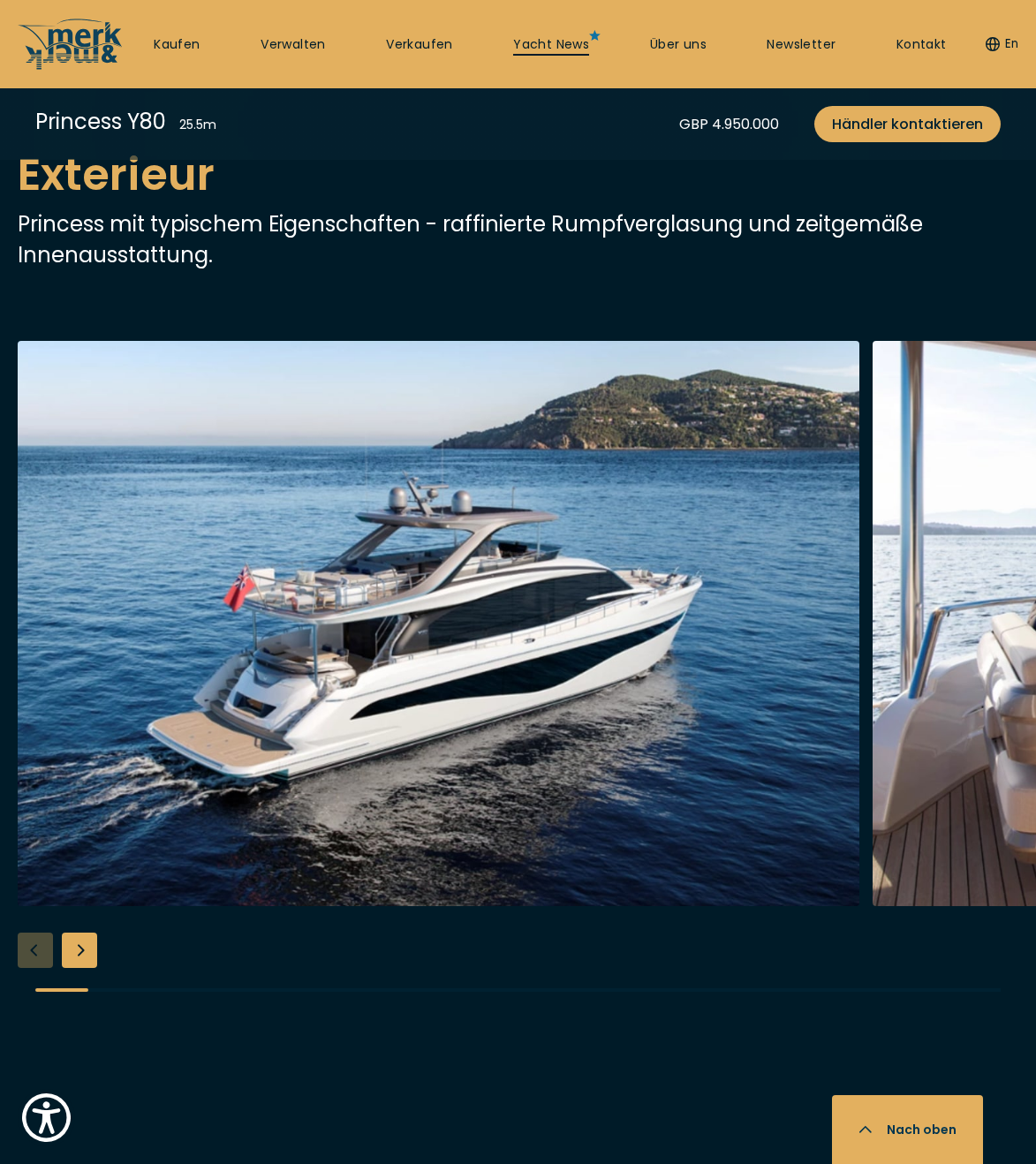
click at [529, 45] on link "Yacht News" at bounding box center [551, 45] width 76 height 17
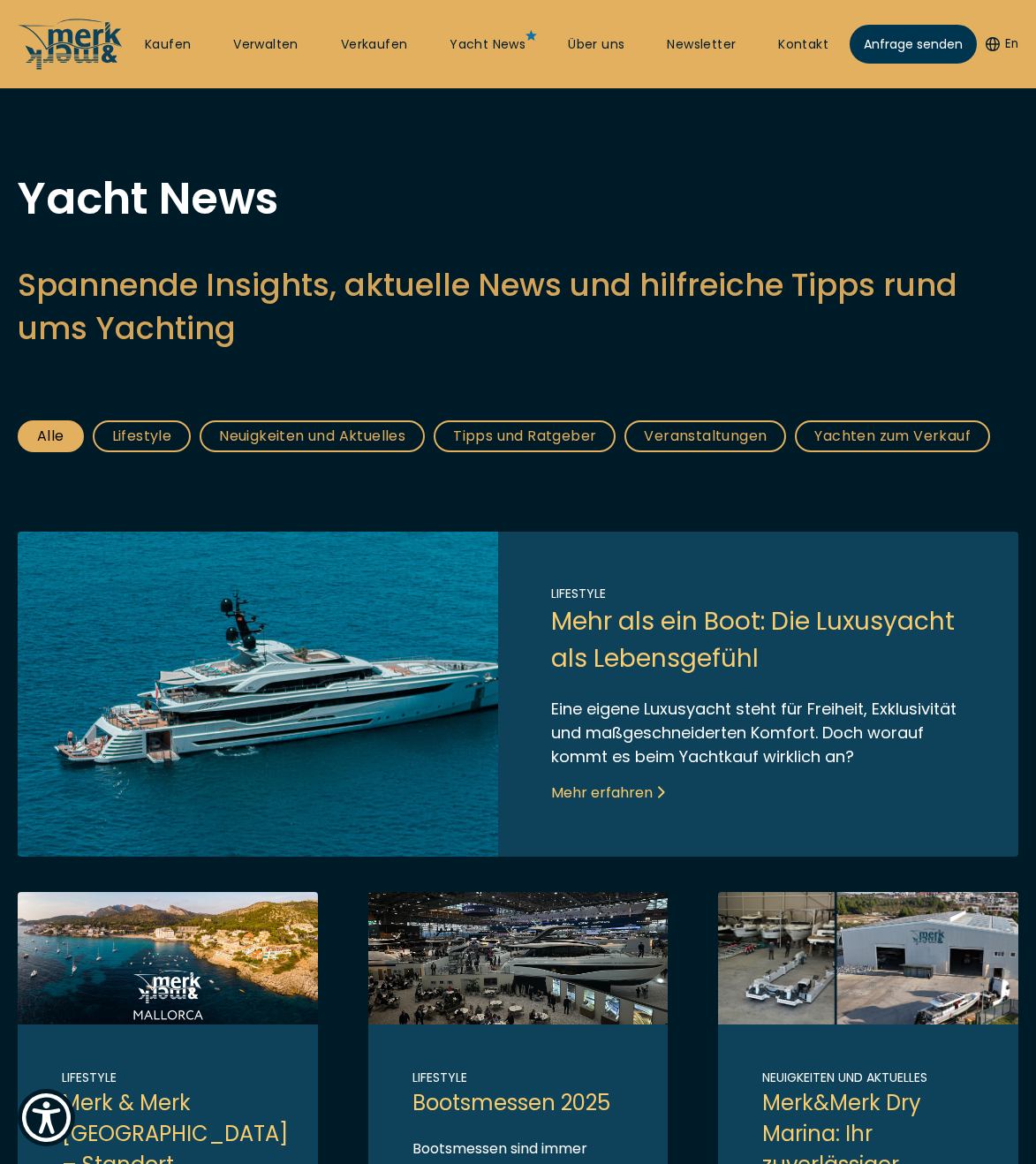
click at [340, 690] on link "Link to post" at bounding box center [517, 694] width 1000 height 325
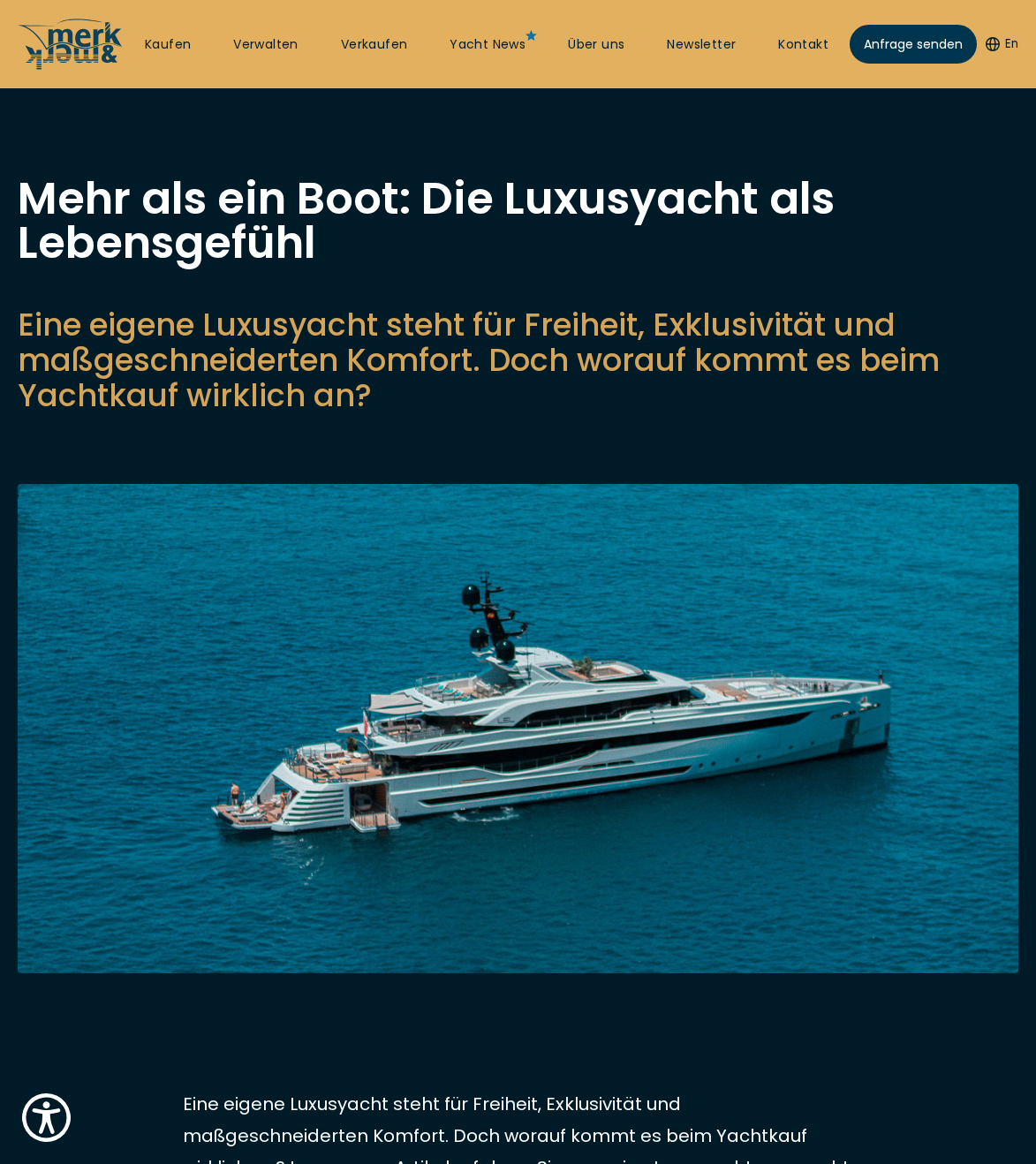
click at [564, 715] on img at bounding box center [517, 729] width 1000 height 489
click at [992, 713] on img at bounding box center [517, 729] width 1000 height 489
click at [999, 710] on img at bounding box center [517, 729] width 1000 height 489
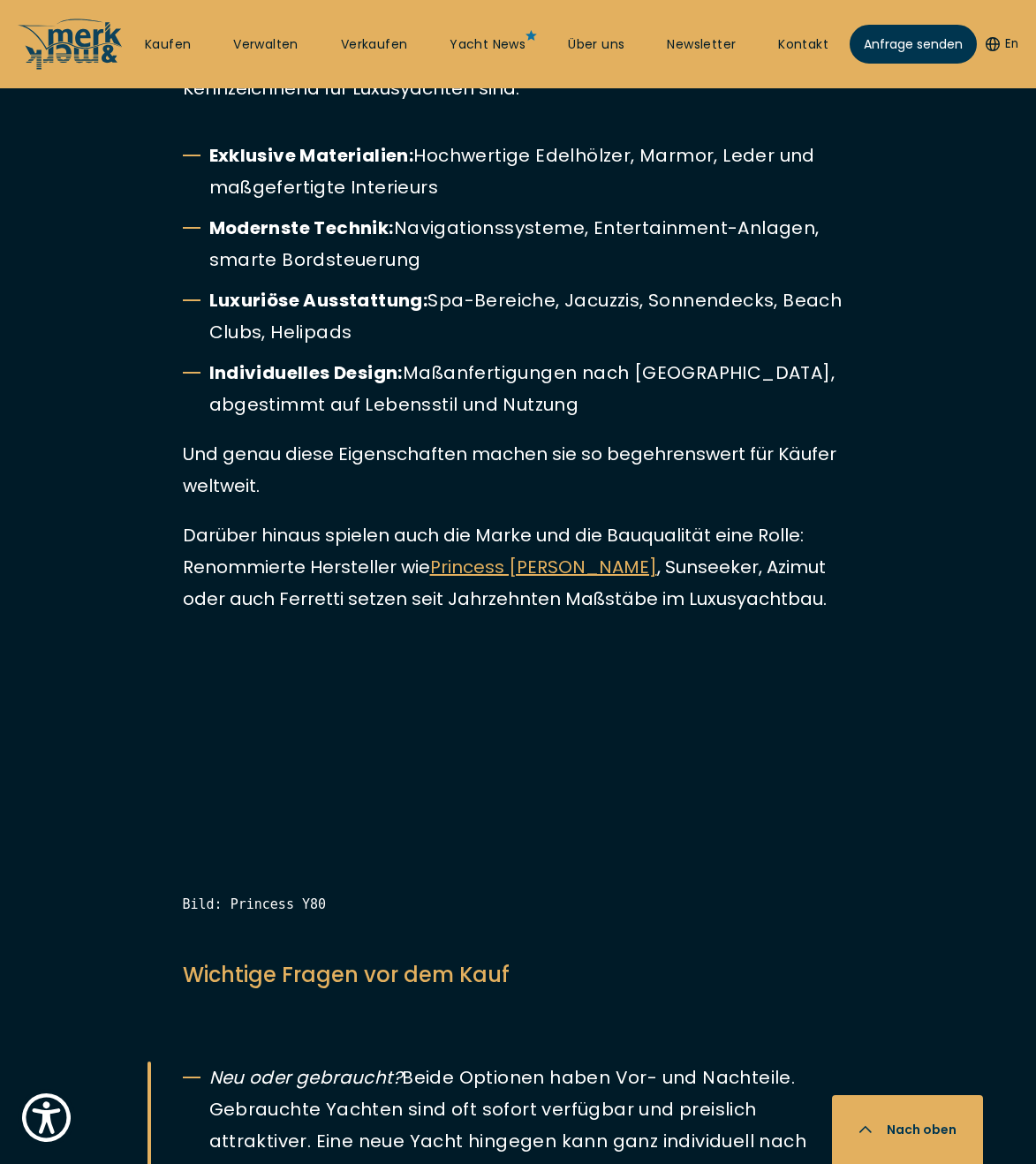
scroll to position [2627, 0]
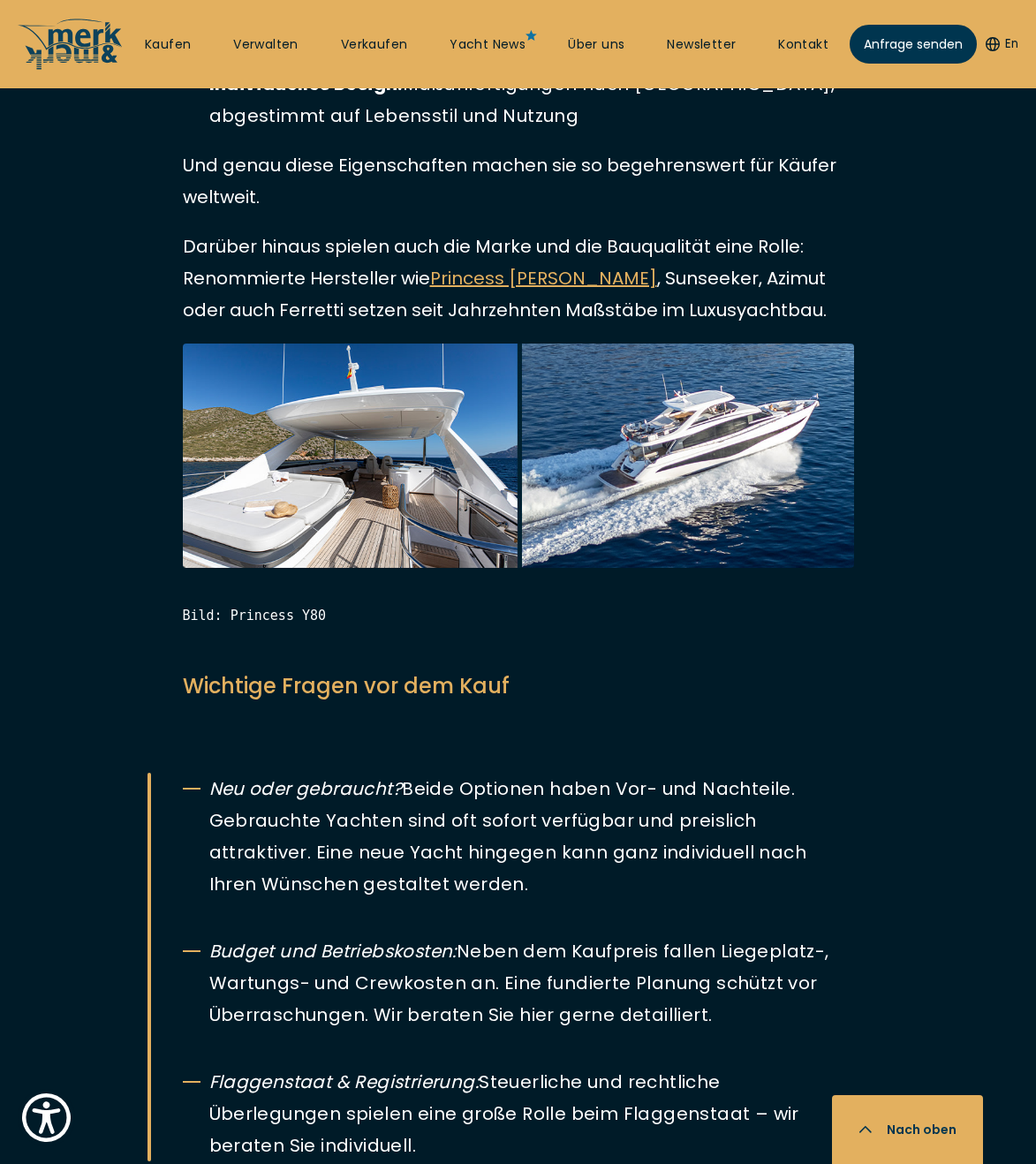
click at [213, 695] on h2 "Wichtige Fragen vor dem Kauf" at bounding box center [518, 686] width 672 height 32
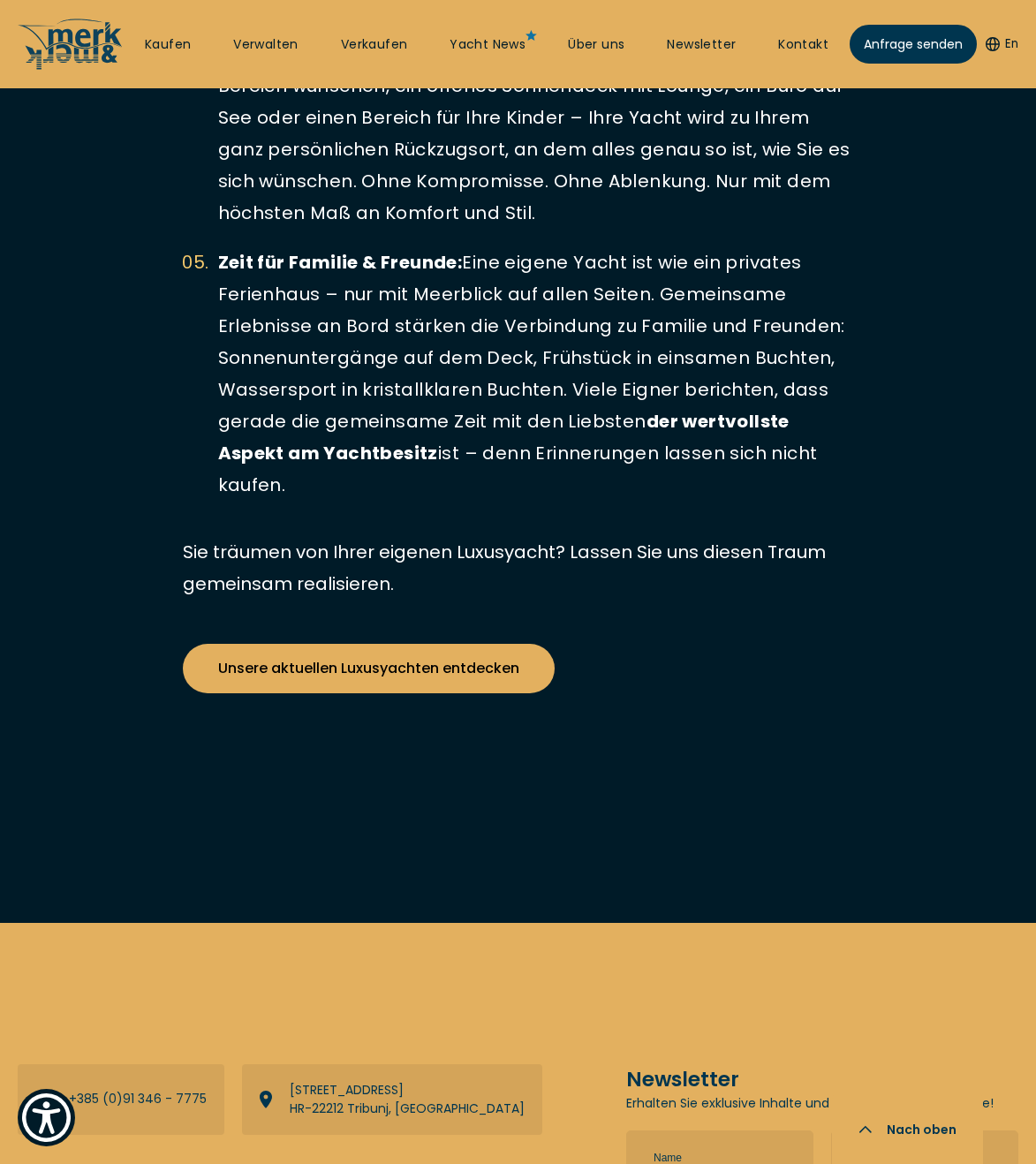
scroll to position [4619, 0]
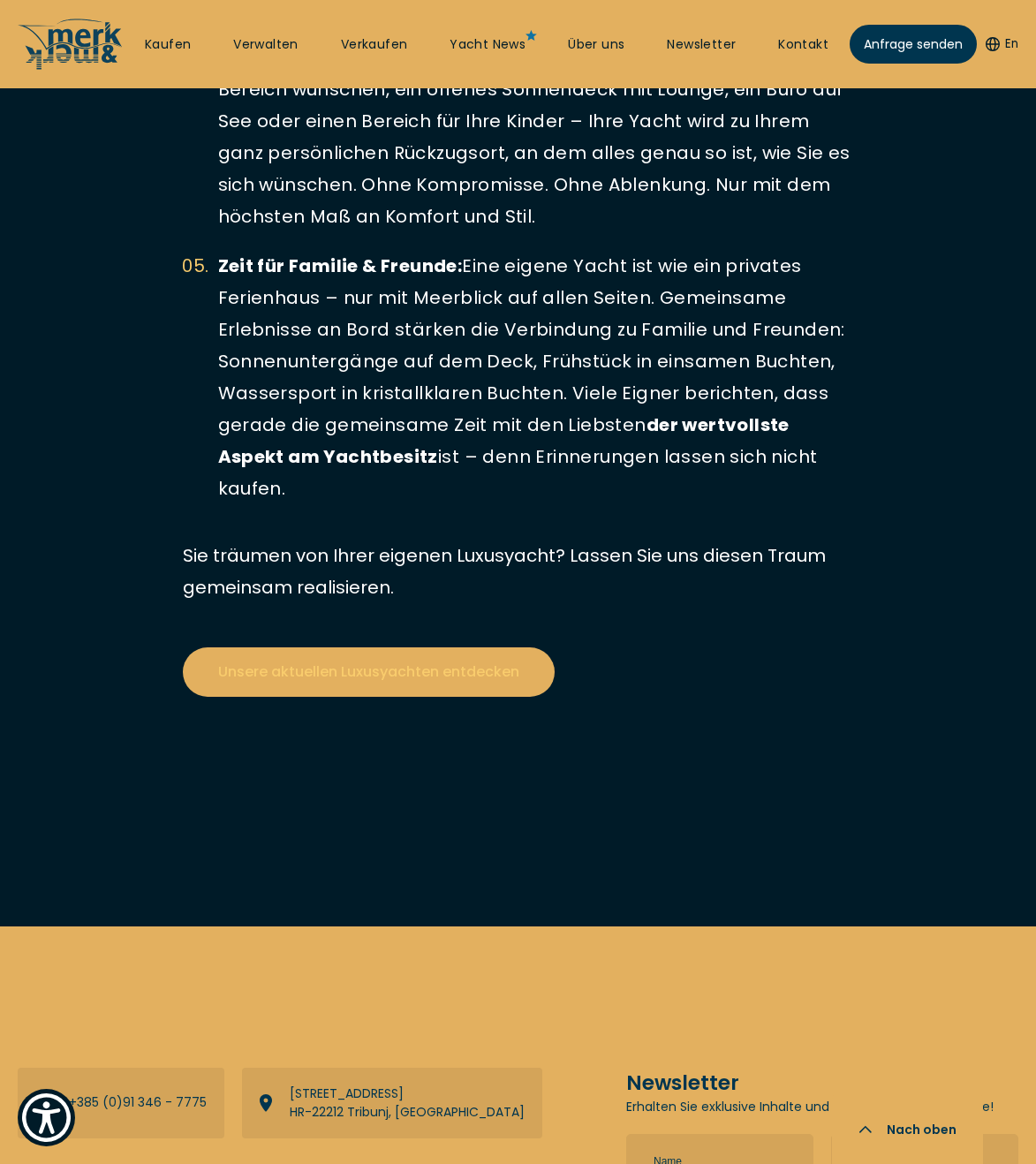
click at [296, 659] on link "Unsere aktuellen Luxusyachten entdecken" at bounding box center [368, 672] width 372 height 49
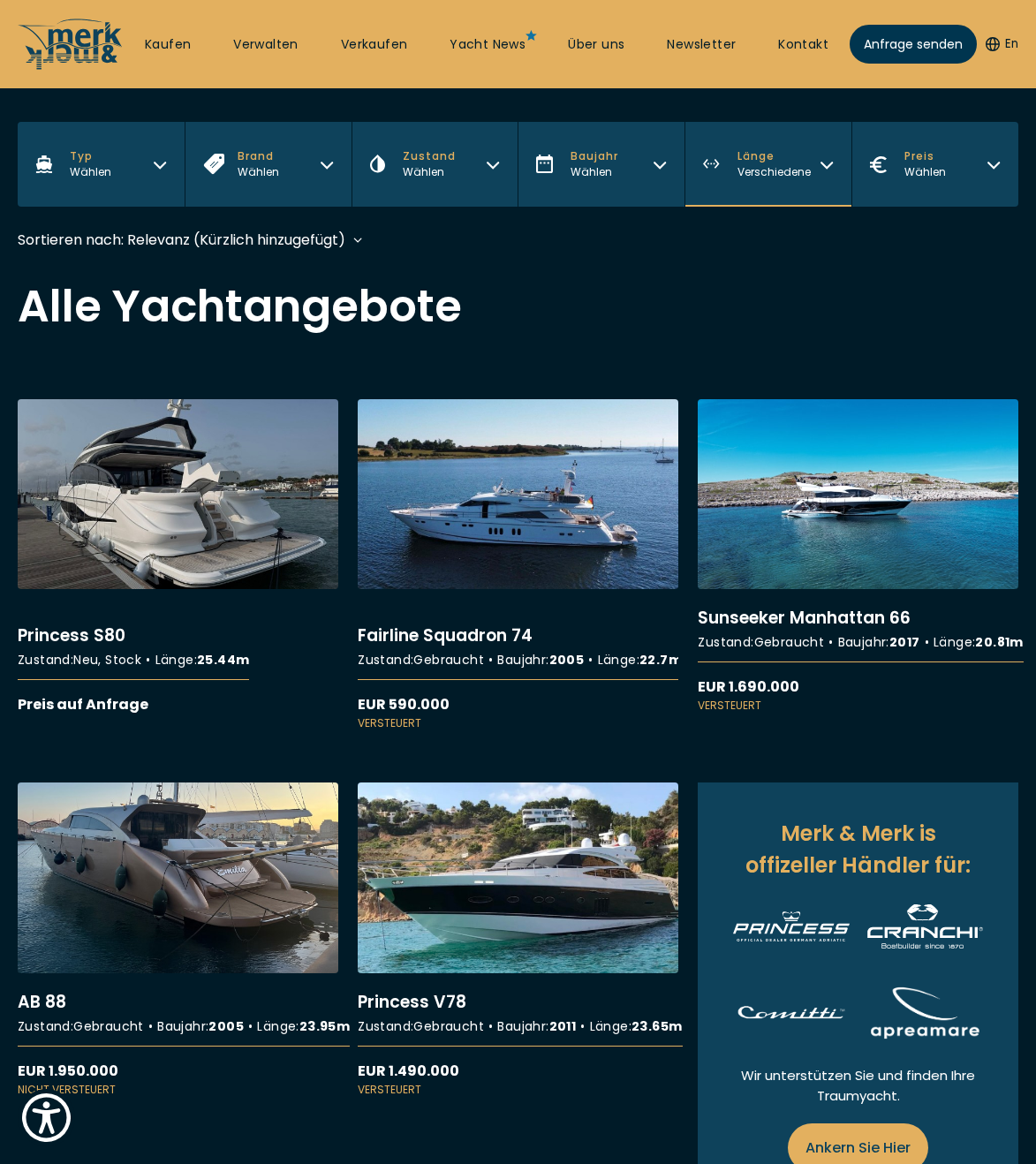
scroll to position [496, 0]
